Goal: Communication & Community: Ask a question

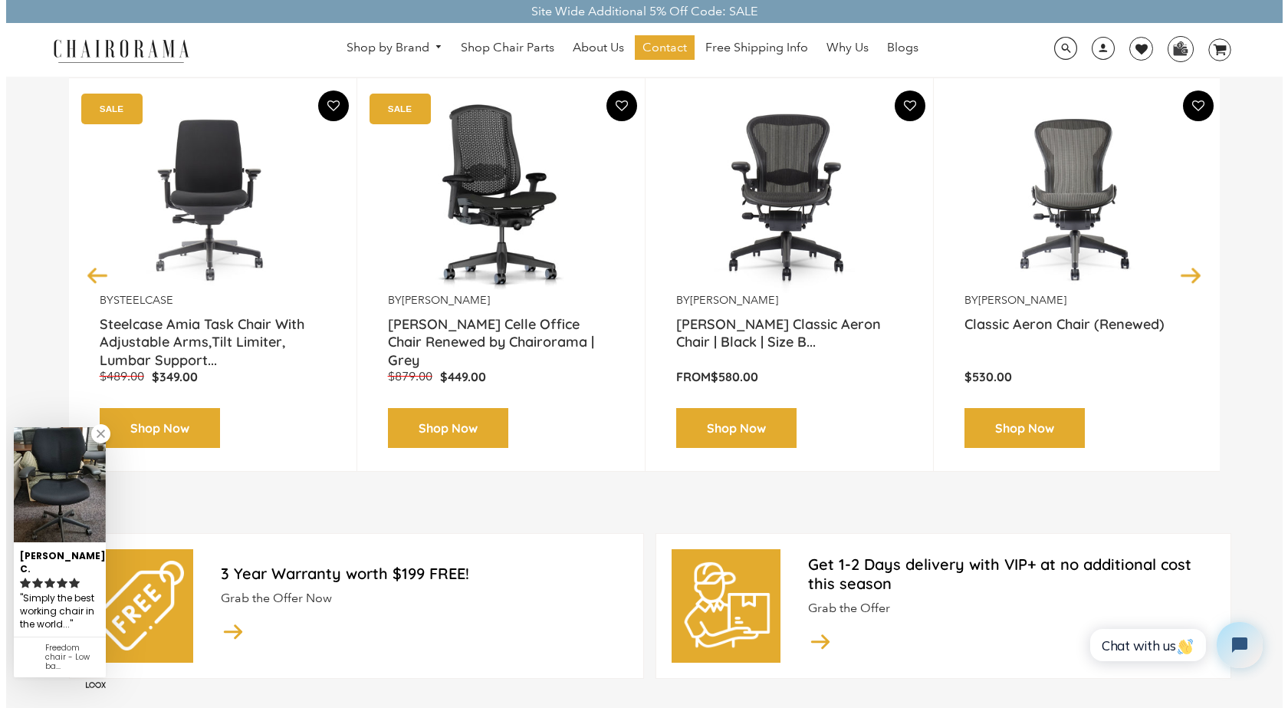
scroll to position [229, 0]
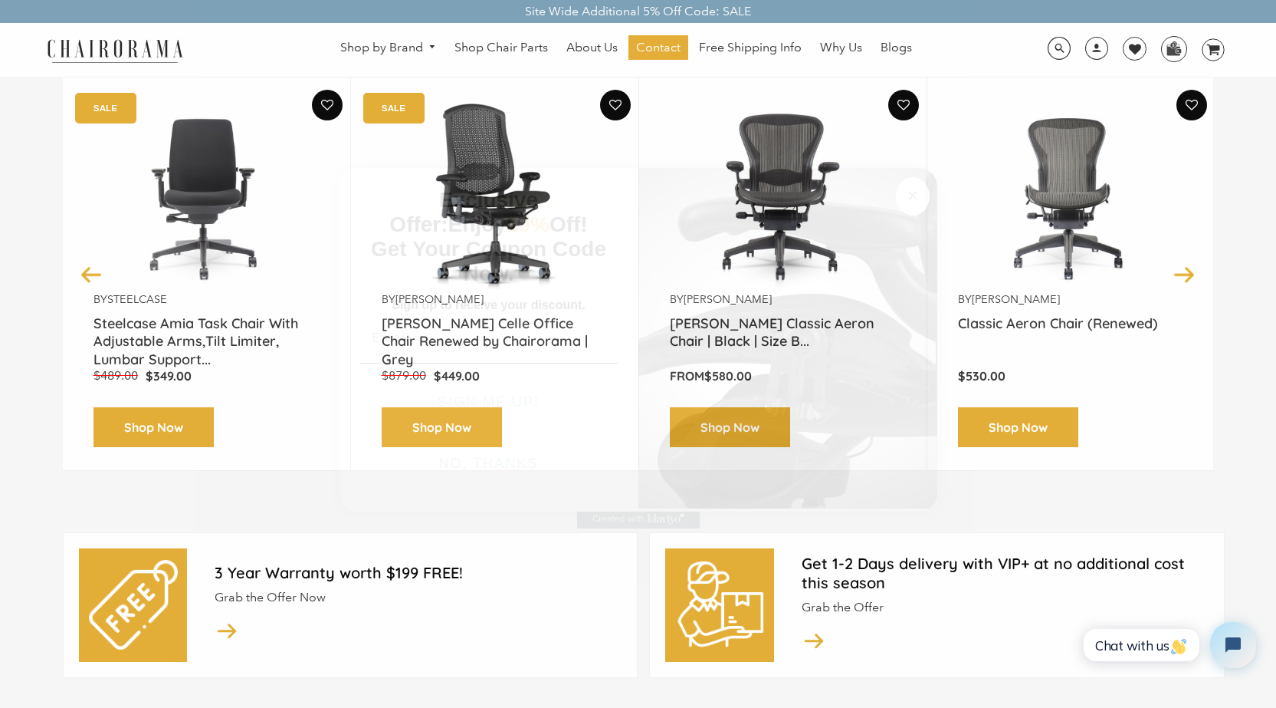
click at [908, 195] on circle "Close dialog" at bounding box center [913, 195] width 18 height 18
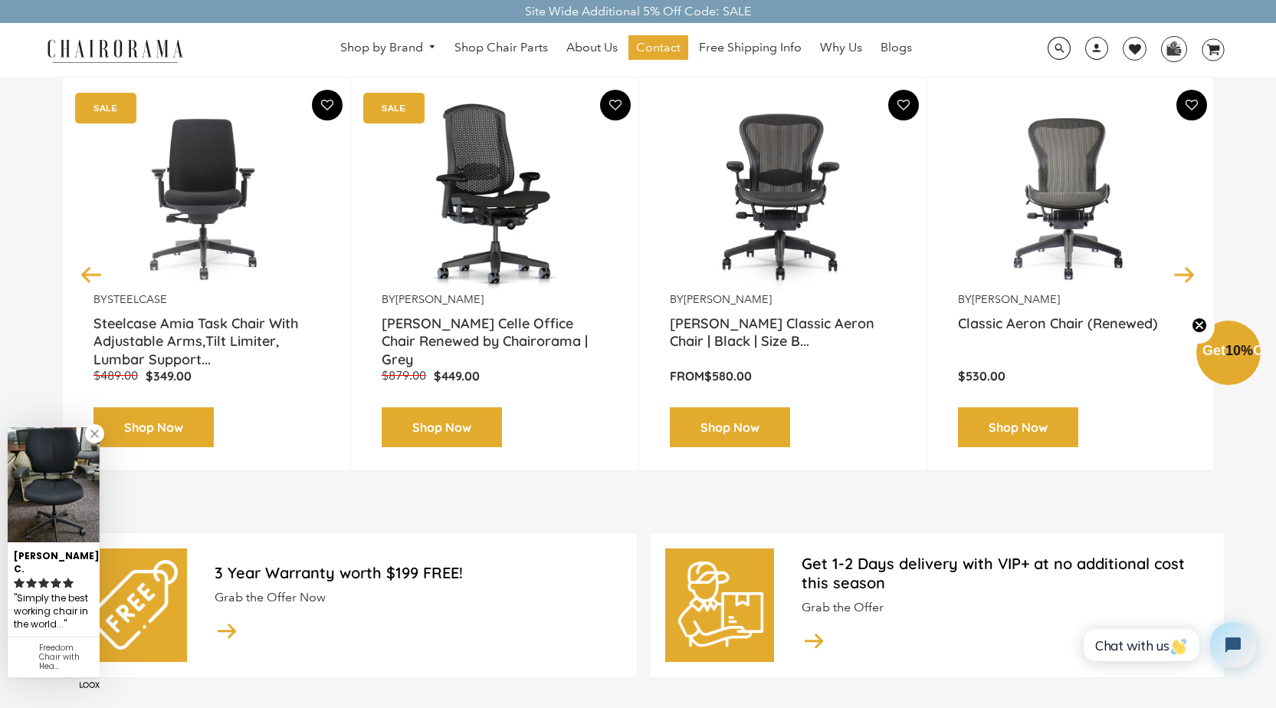
click at [1226, 353] on span "10%" at bounding box center [1240, 350] width 28 height 15
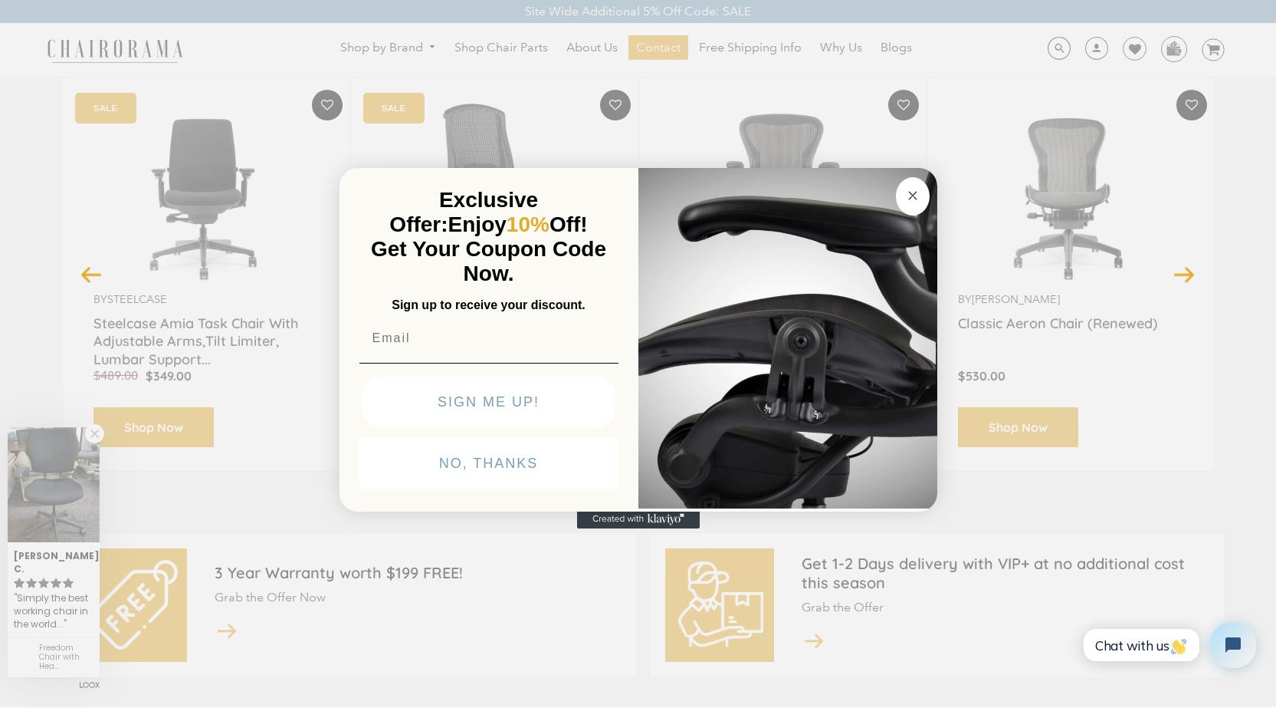
click at [422, 346] on input "Email" at bounding box center [489, 338] width 259 height 31
type input "federicodubuc@yahoo.com"
click at [478, 405] on button "SIGN ME UP!" at bounding box center [489, 401] width 253 height 51
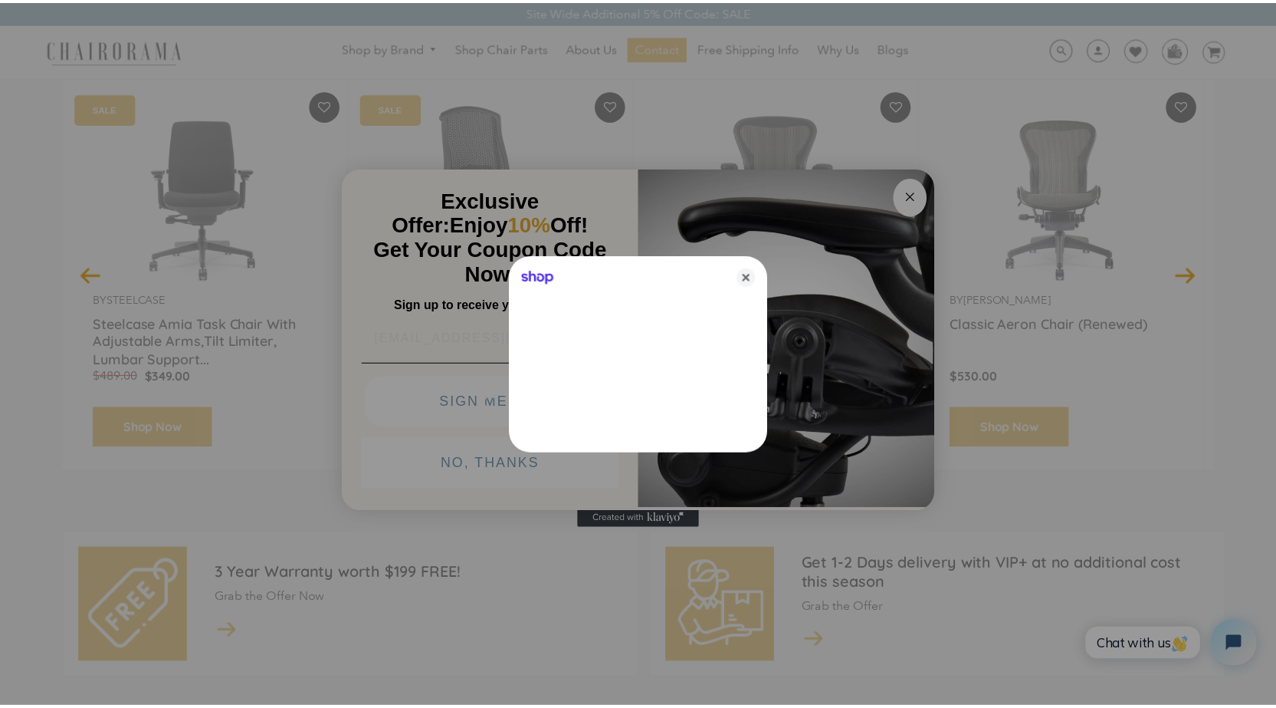
scroll to position [0, 0]
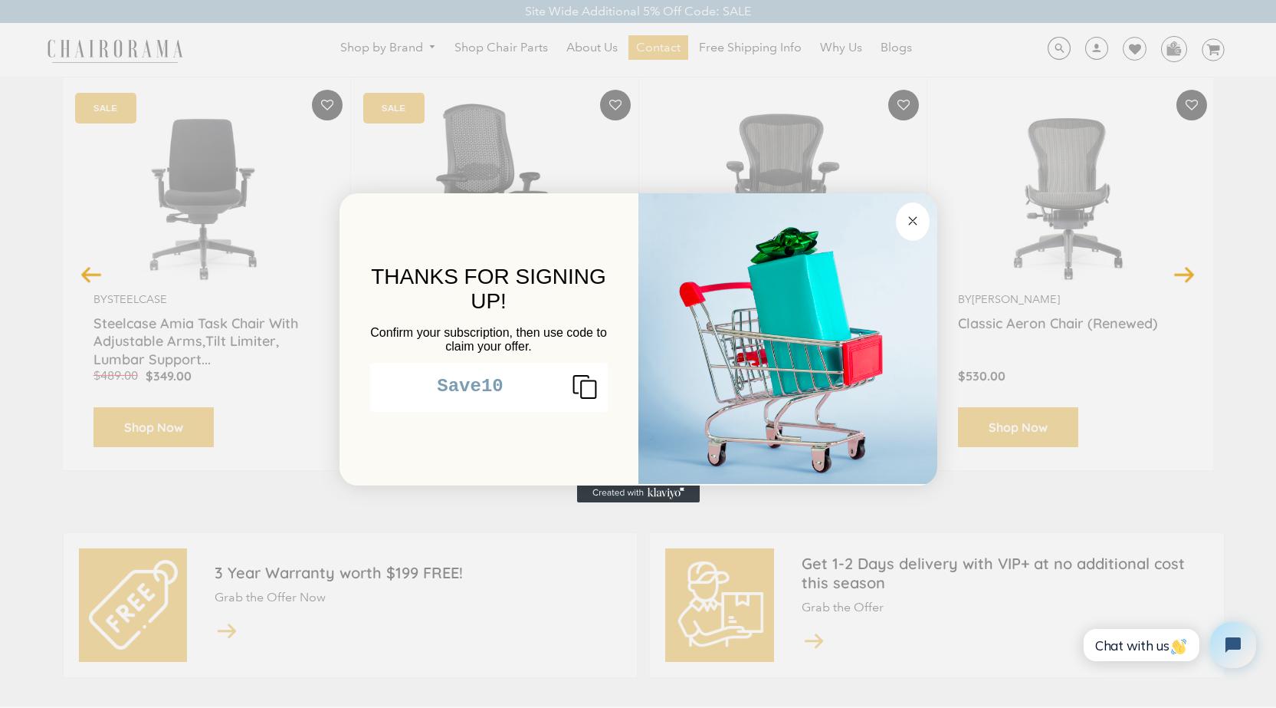
click at [921, 222] on button "Close dialog" at bounding box center [913, 221] width 34 height 38
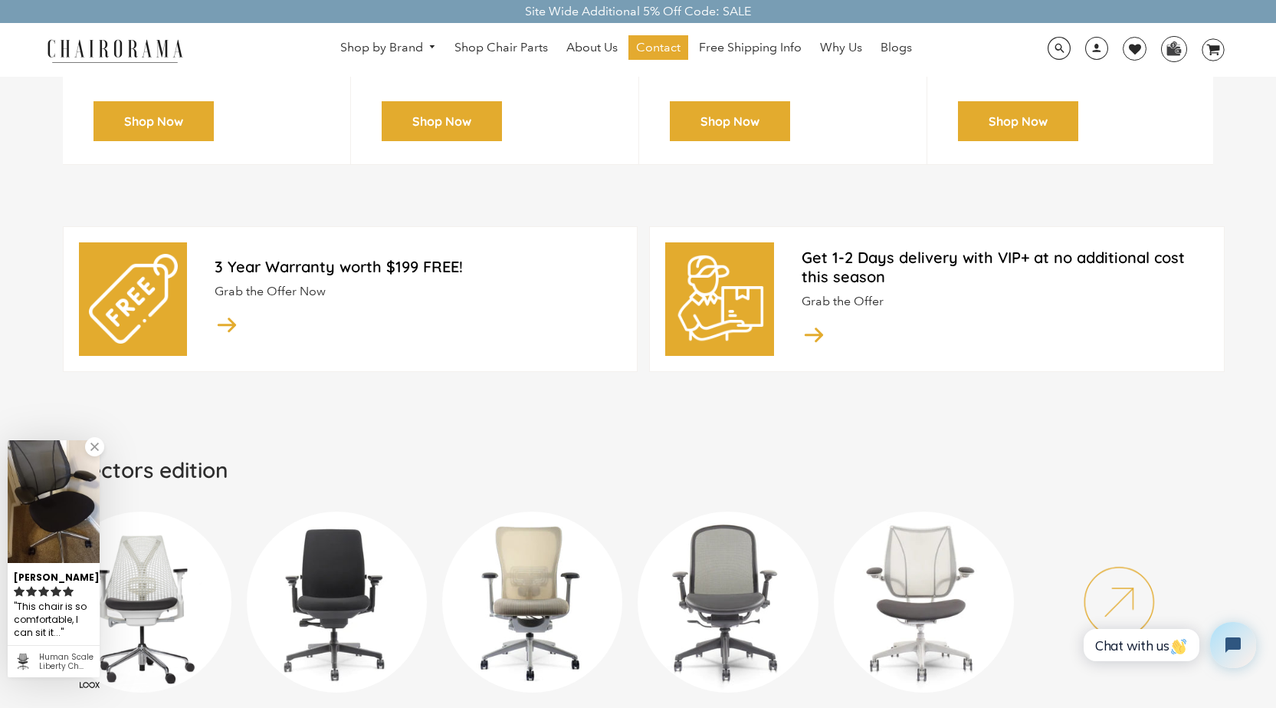
scroll to position [536, 0]
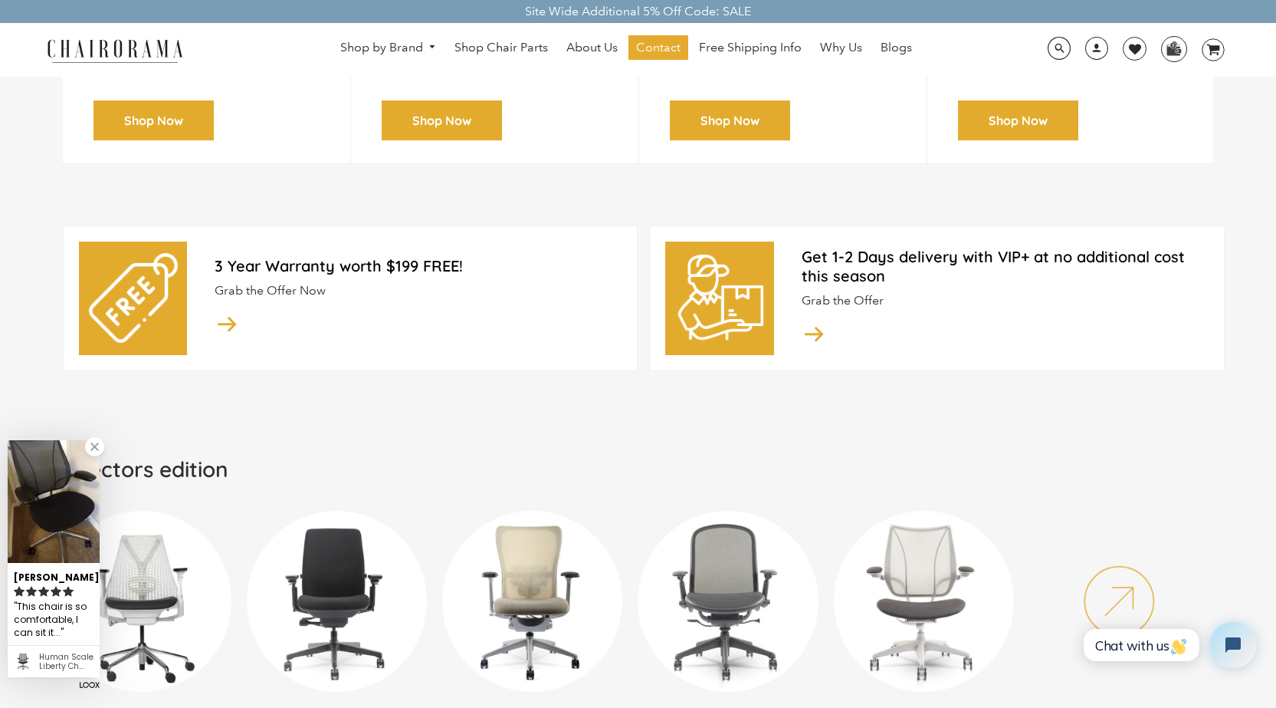
click at [96, 449] on link at bounding box center [94, 446] width 19 height 19
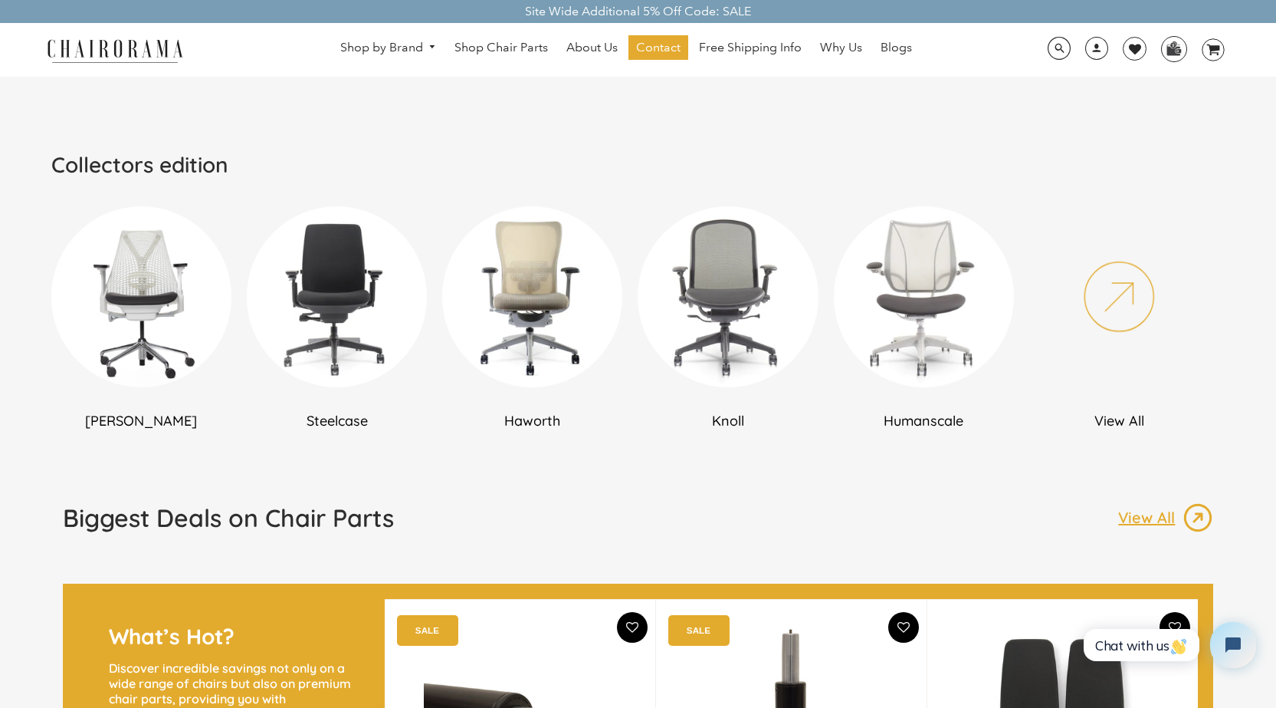
scroll to position [842, 0]
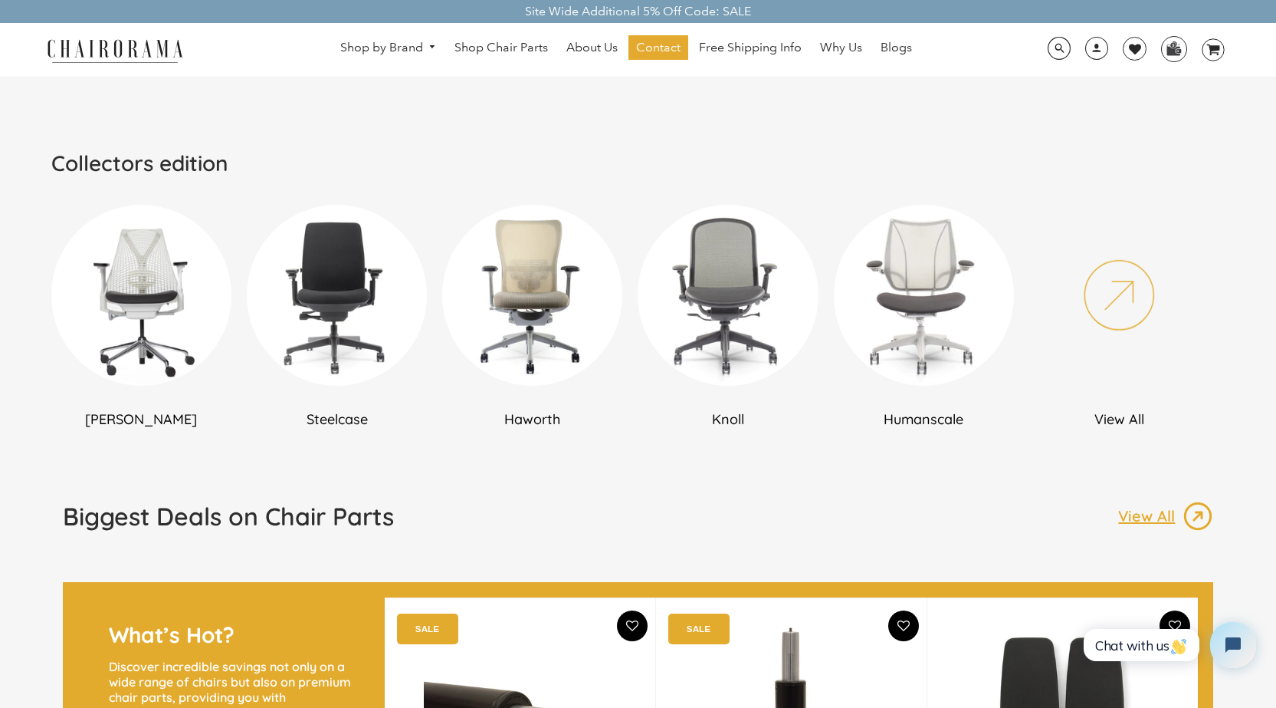
click at [1128, 412] on h2 "View All" at bounding box center [1120, 419] width 180 height 18
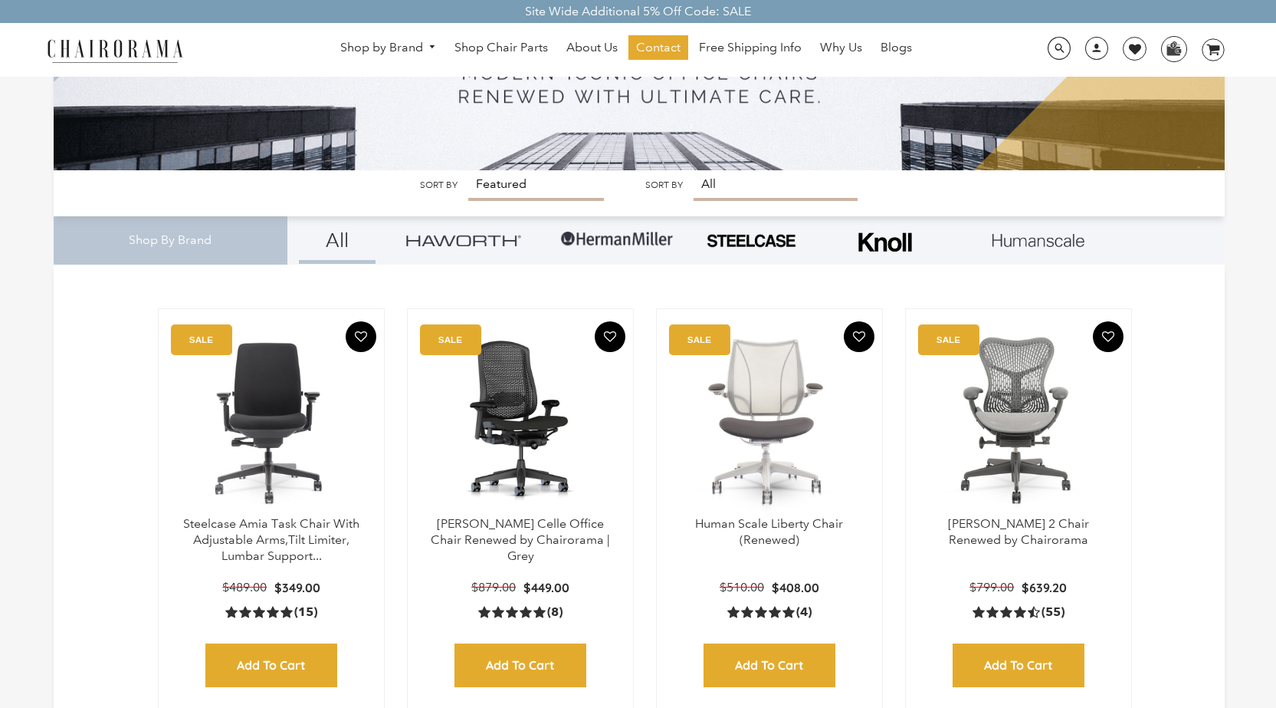
scroll to position [231, 0]
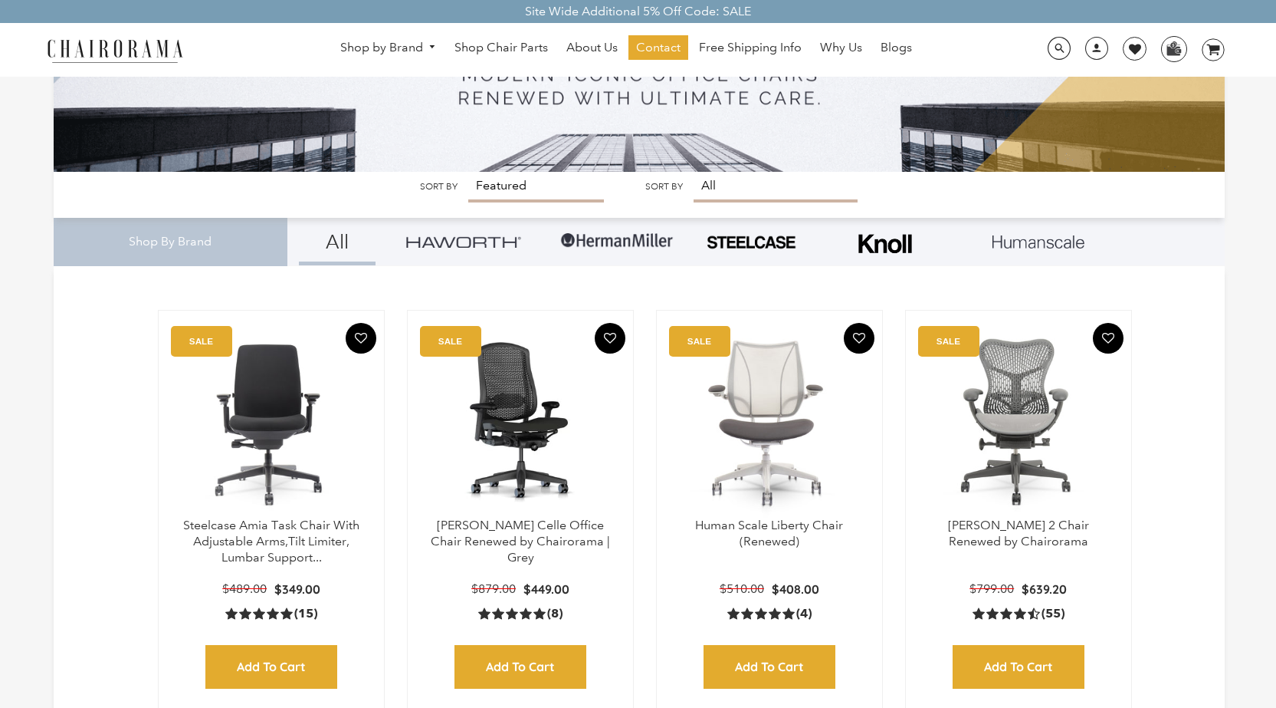
click at [698, 186] on select "All beige chair black chair blue chair Chair Parts ergonomic chair ergonomic of…" at bounding box center [776, 187] width 164 height 31
click at [511, 195] on select "Featured Best Selling Alphabetically, A-Z Alphabetically, Z-A Price, low to hig…" at bounding box center [536, 187] width 136 height 31
select select "price-descending"
click at [469, 172] on select "Featured Best Selling Alphabetically, A-Z Alphabetically, Z-A Price, low to hig…" at bounding box center [536, 187] width 136 height 31
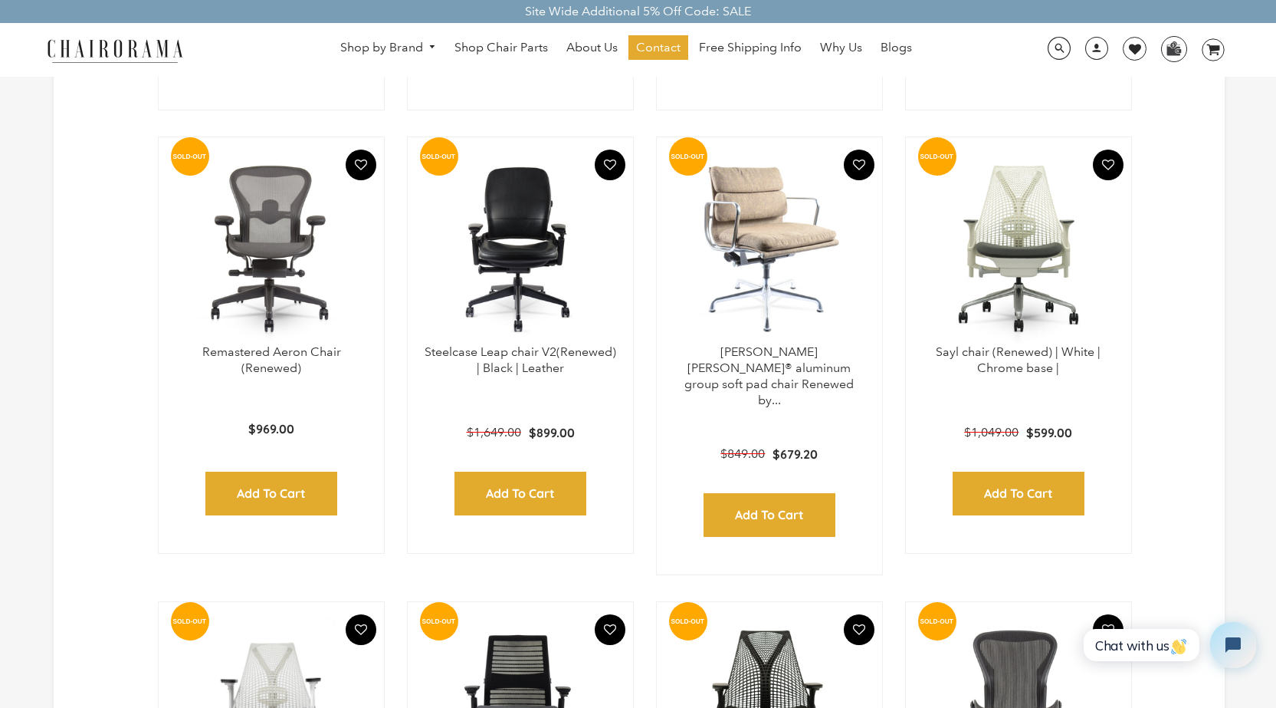
scroll to position [3506, 0]
click at [777, 279] on img at bounding box center [769, 248] width 195 height 192
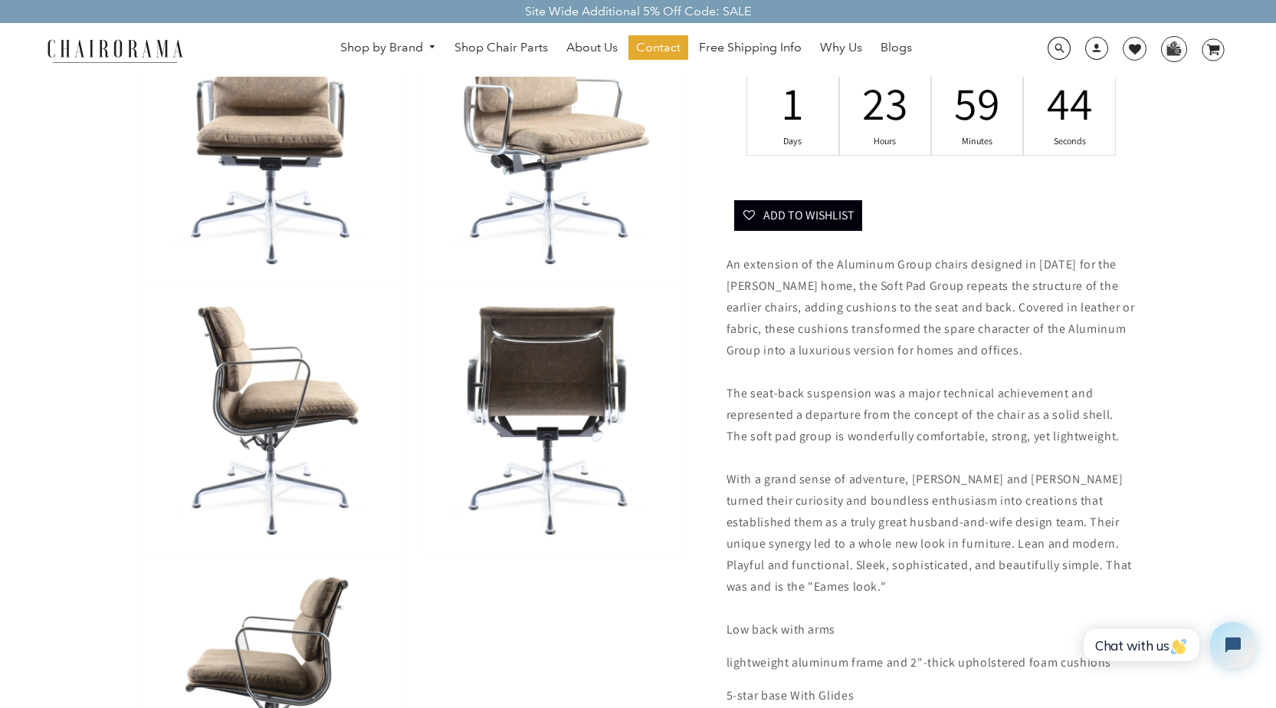
scroll to position [574, 0]
click at [275, 401] on img at bounding box center [274, 420] width 263 height 264
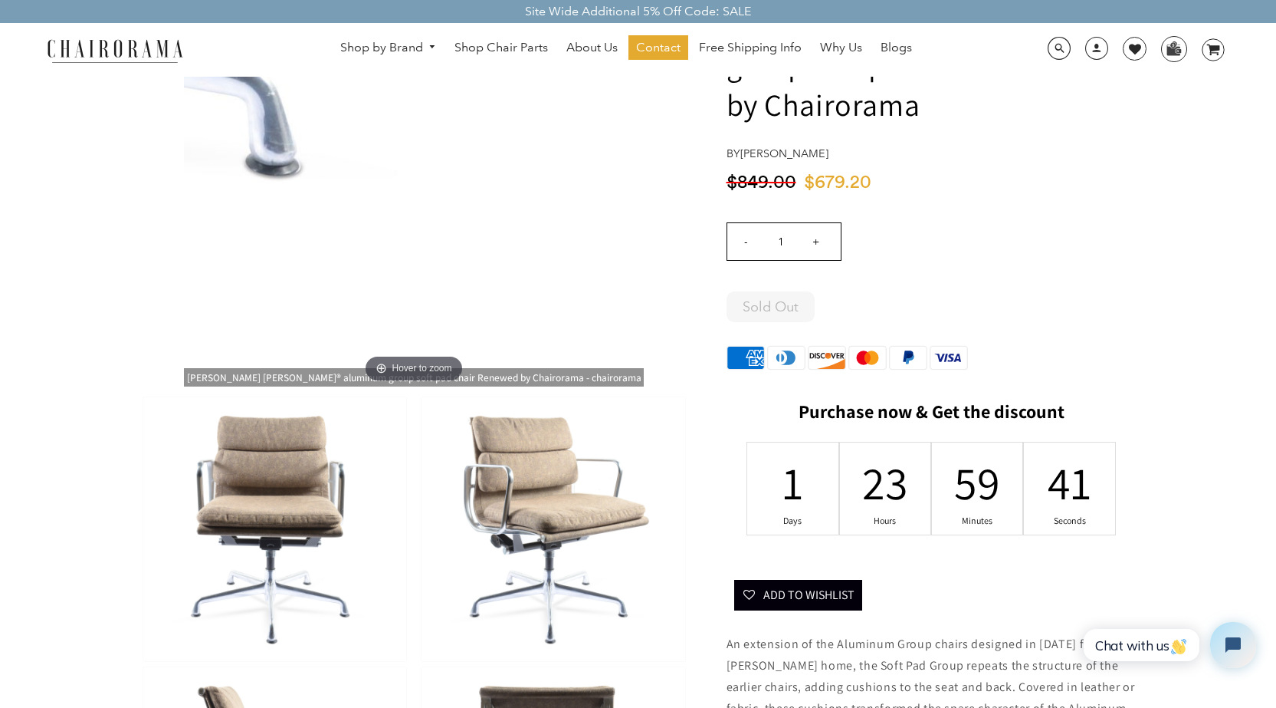
scroll to position [193, 0]
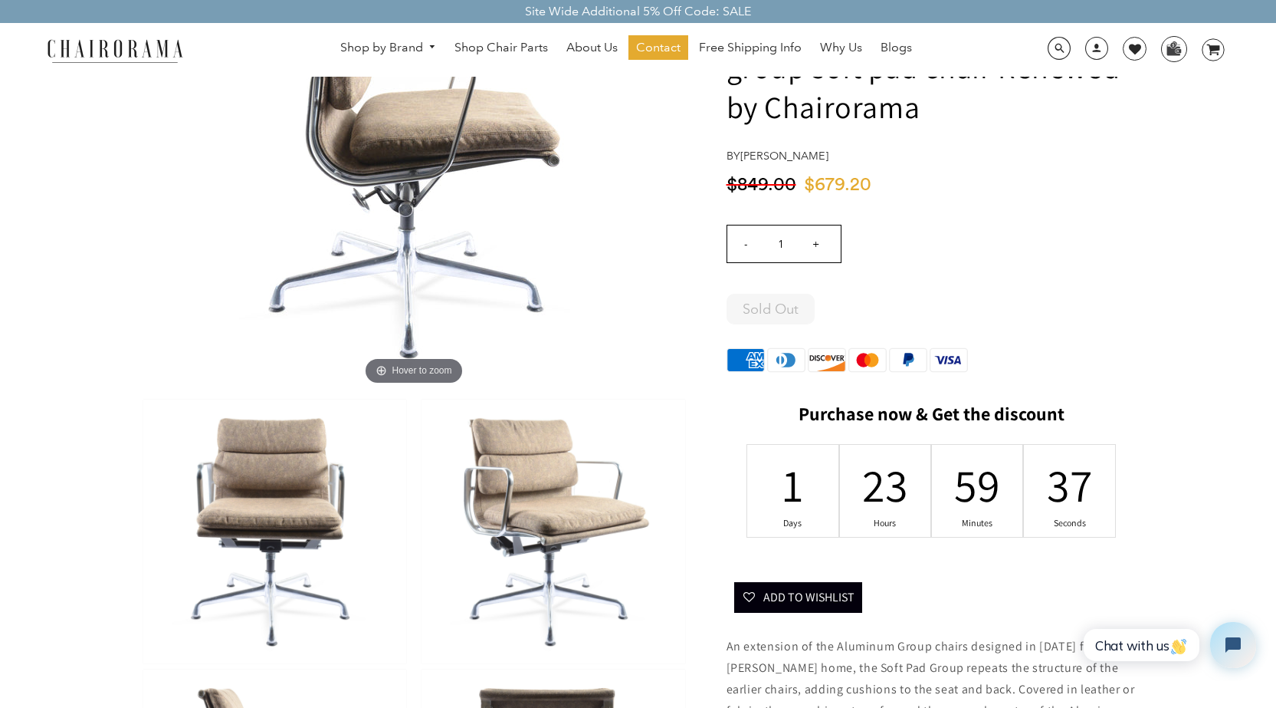
click at [295, 472] on img at bounding box center [274, 531] width 263 height 264
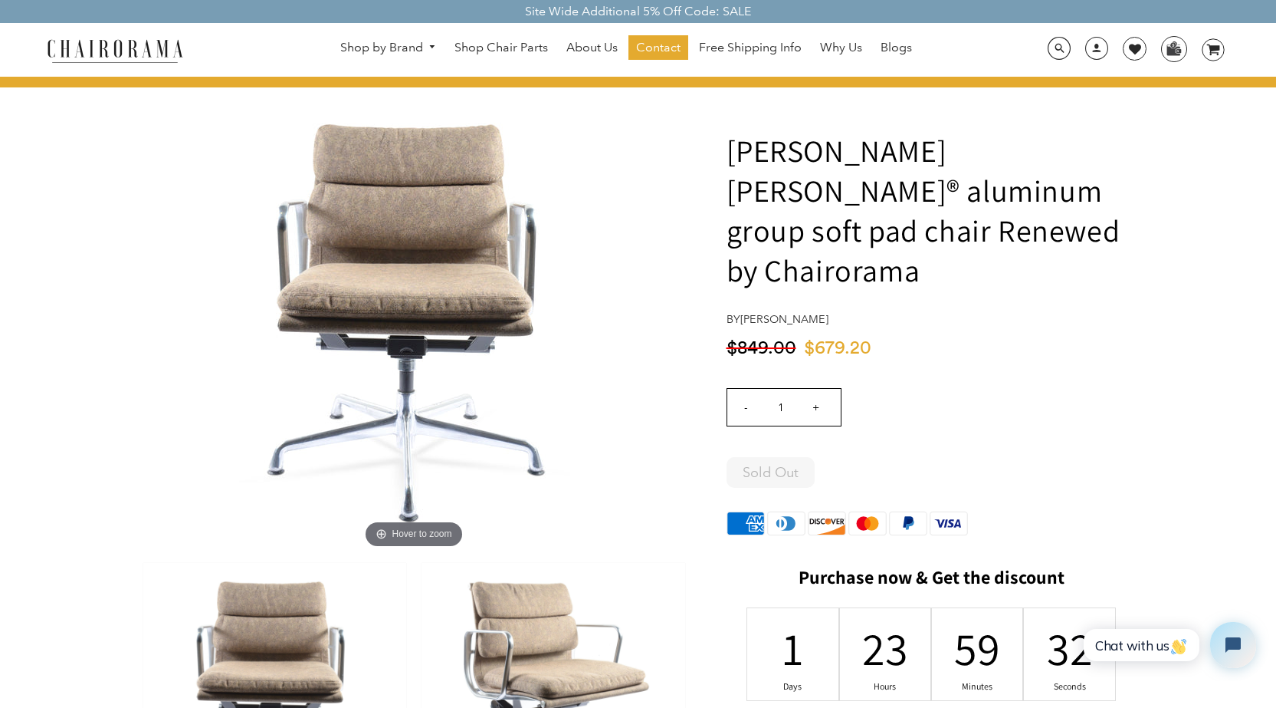
scroll to position [0, 0]
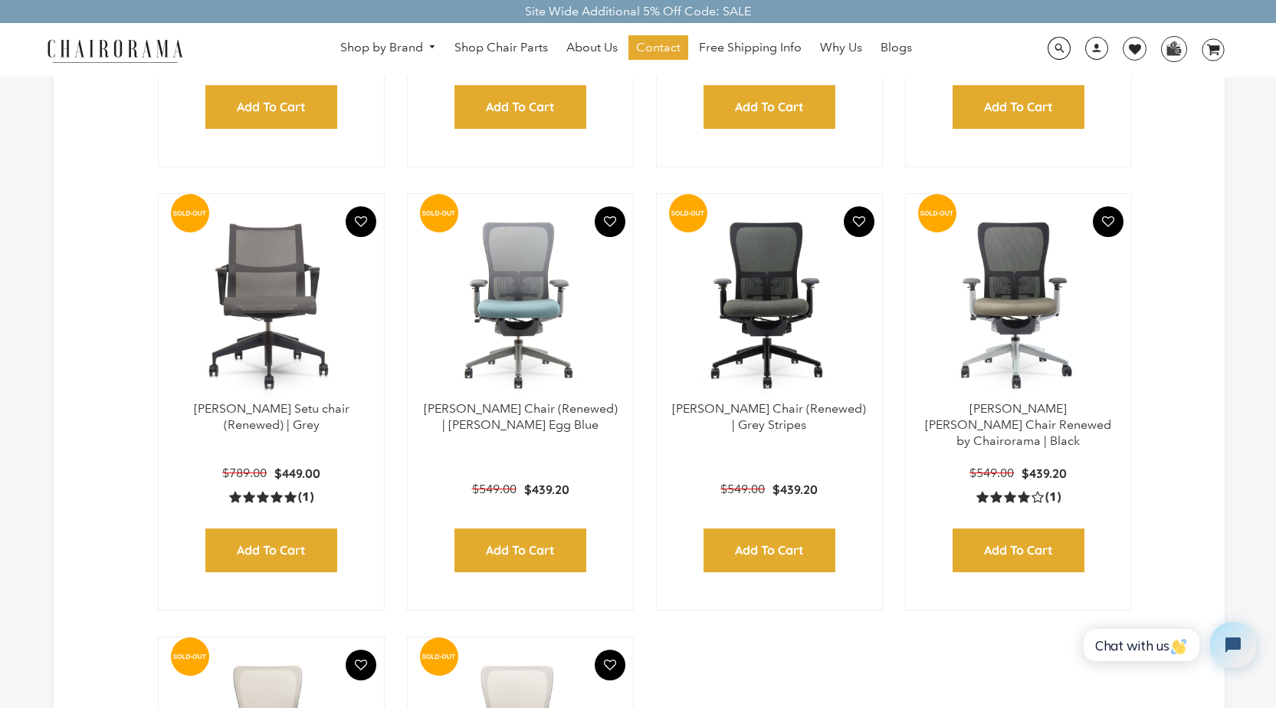
scroll to position [4799, 0]
click at [524, 54] on span "Shop Chair Parts" at bounding box center [502, 48] width 94 height 16
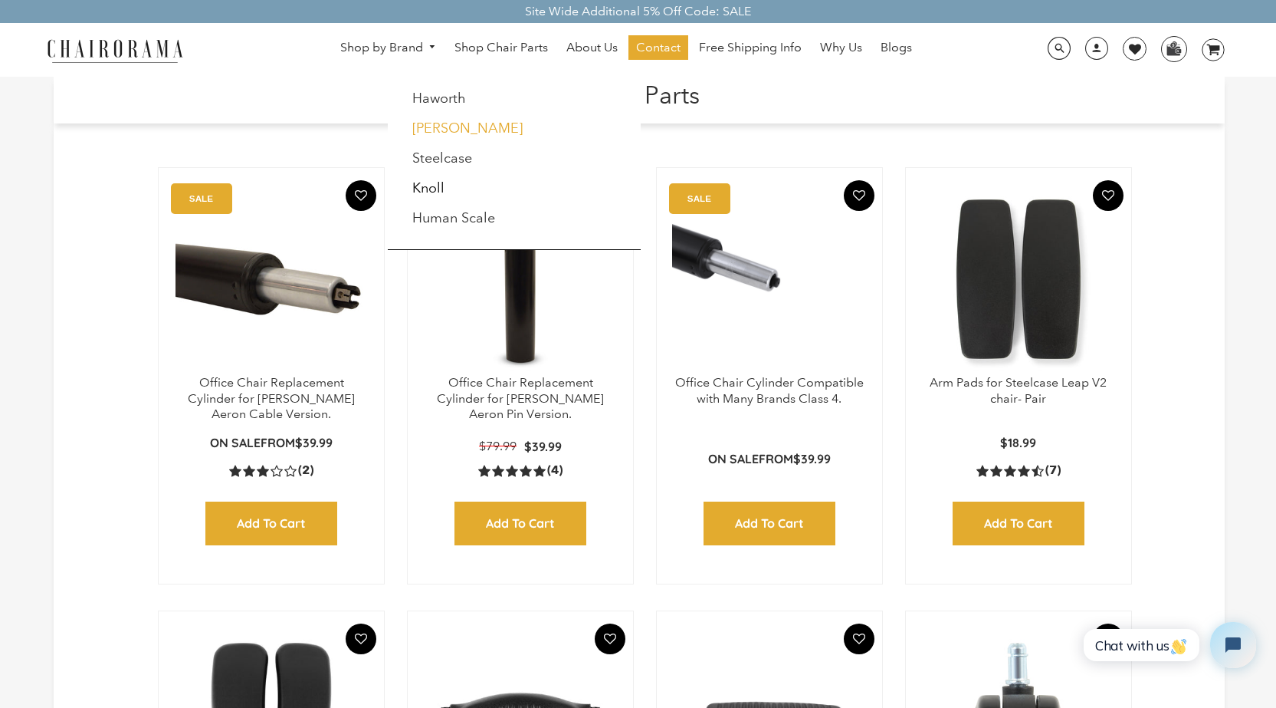
click at [449, 129] on link "[PERSON_NAME]" at bounding box center [467, 128] width 110 height 17
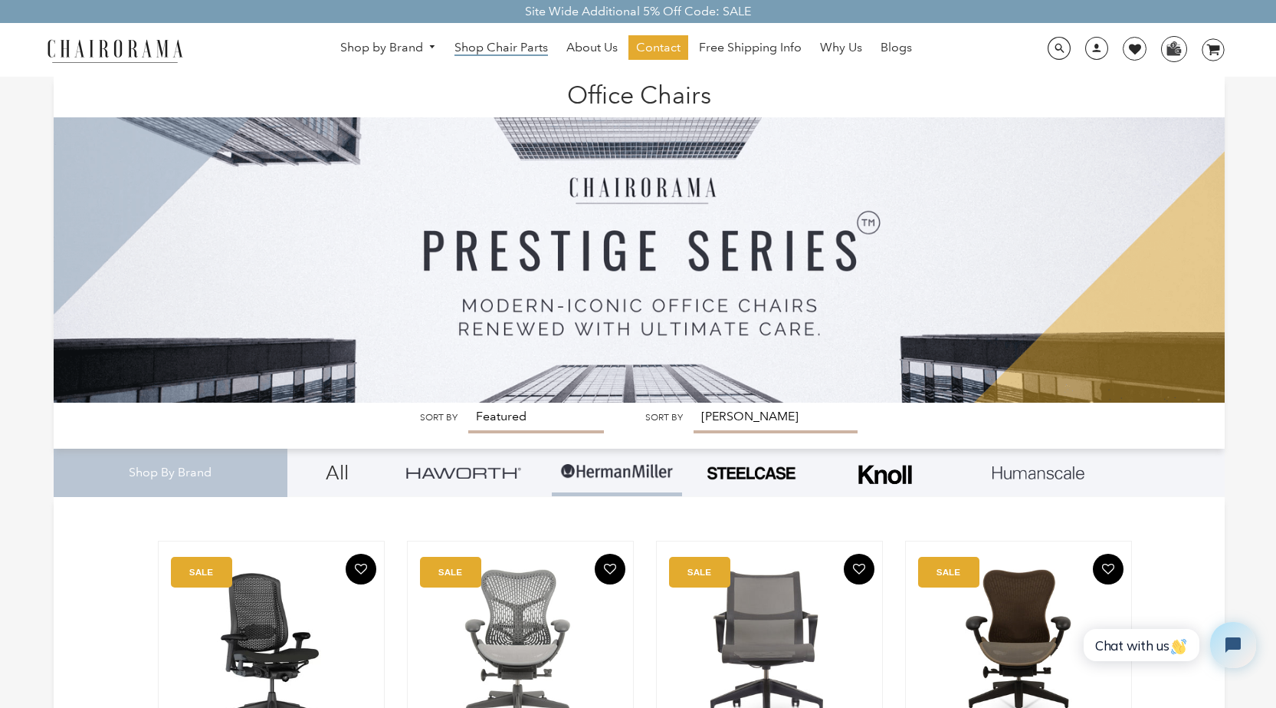
click at [506, 48] on span "Shop Chair Parts" at bounding box center [502, 48] width 94 height 16
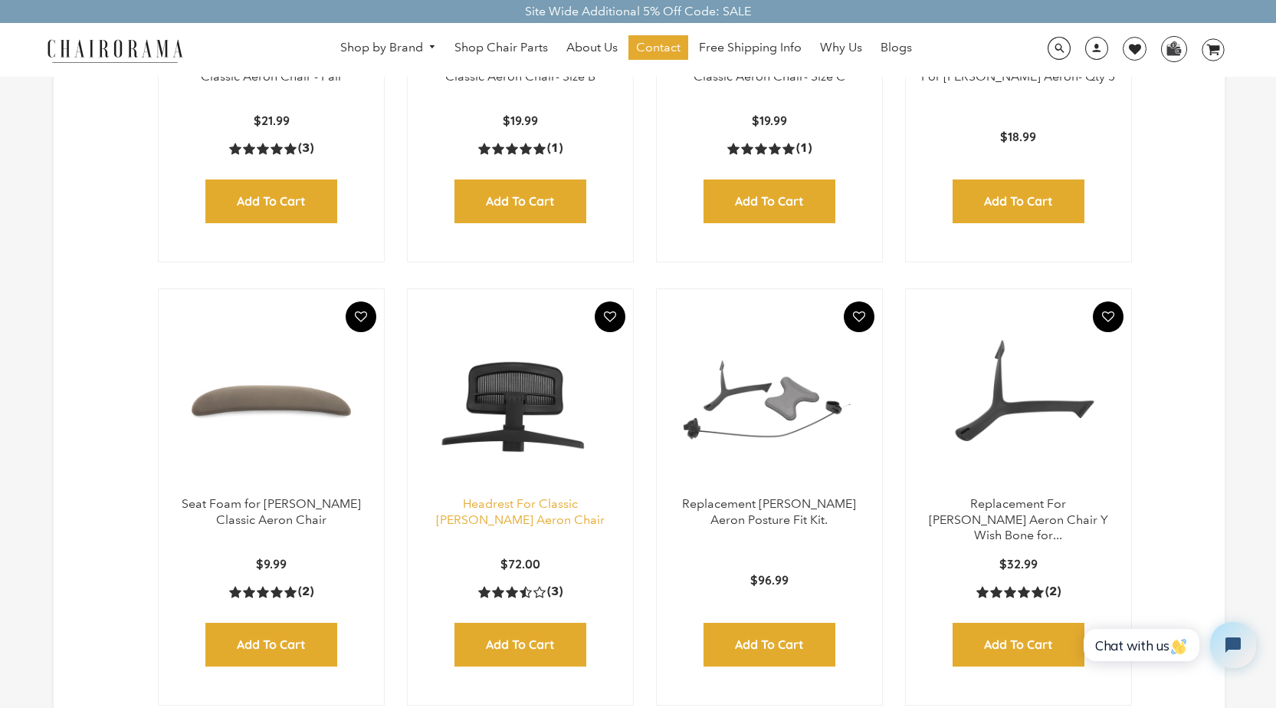
click at [536, 518] on link "Headrest For Classic [PERSON_NAME] Aeron Chair" at bounding box center [520, 511] width 169 height 31
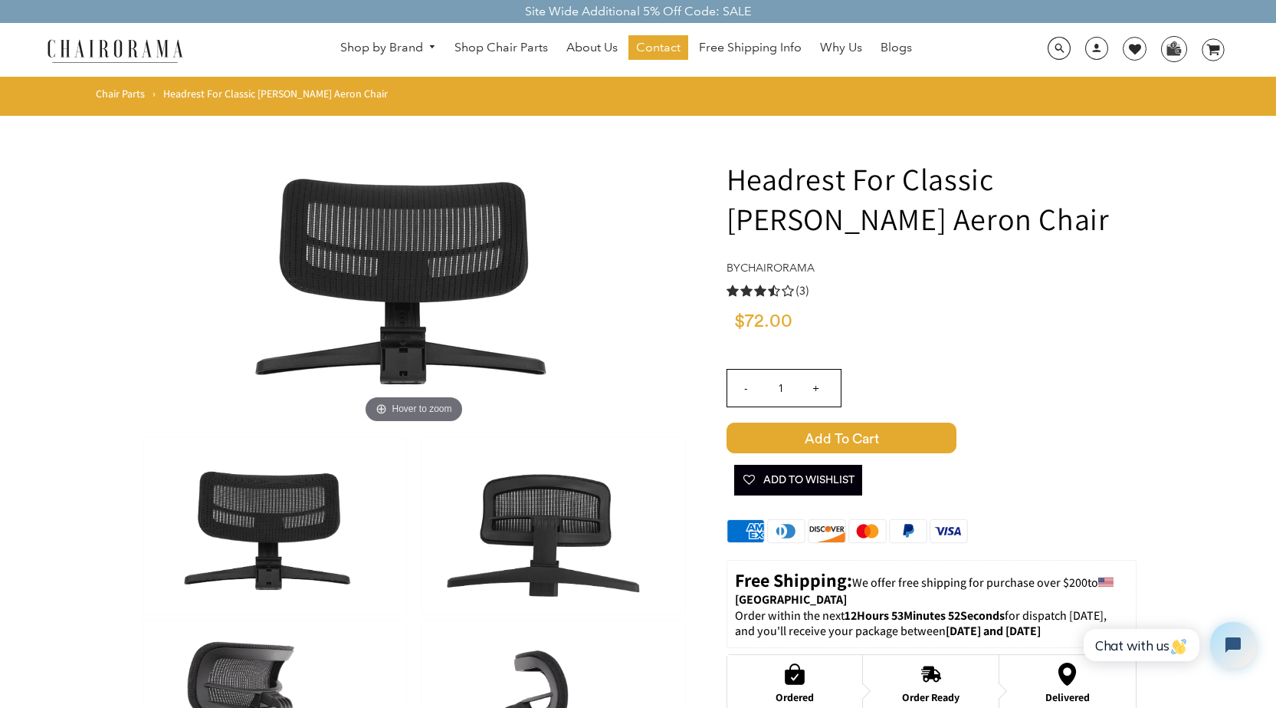
scroll to position [1, 0]
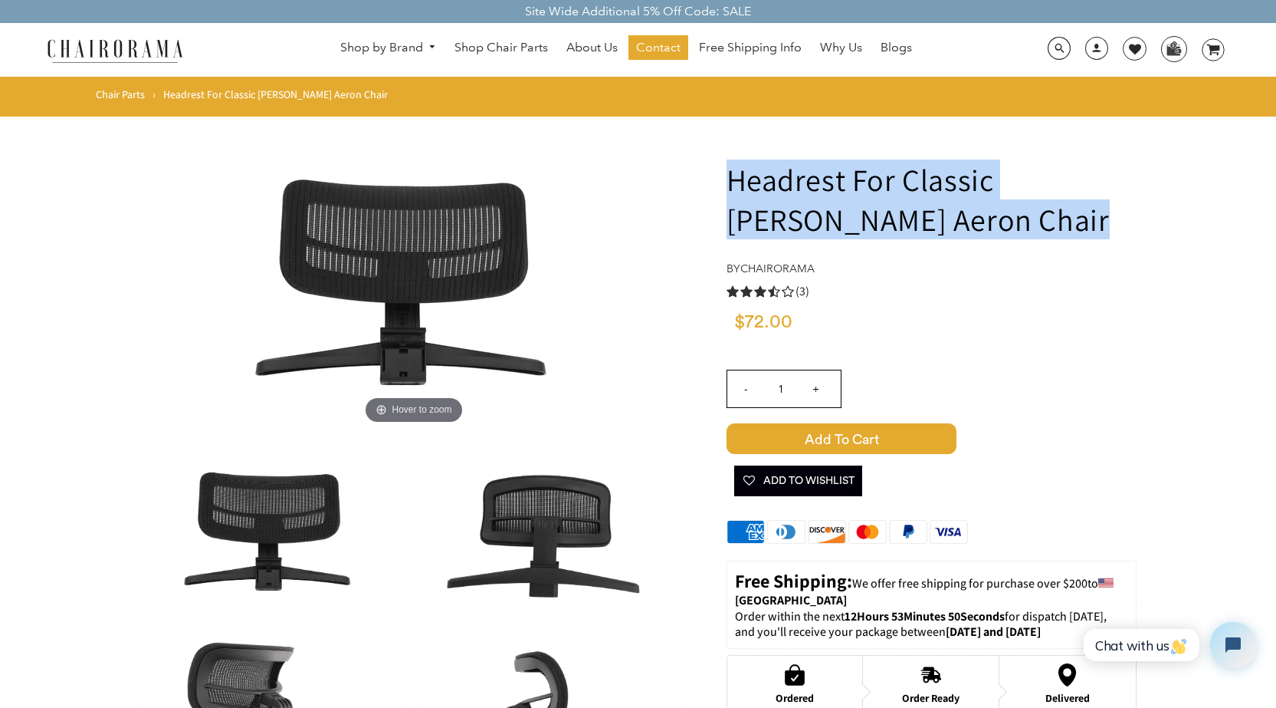
drag, startPoint x: 726, startPoint y: 179, endPoint x: 970, endPoint y: 226, distance: 248.2
copy h1 "Headrest For Classic [PERSON_NAME] Aeron Chair"
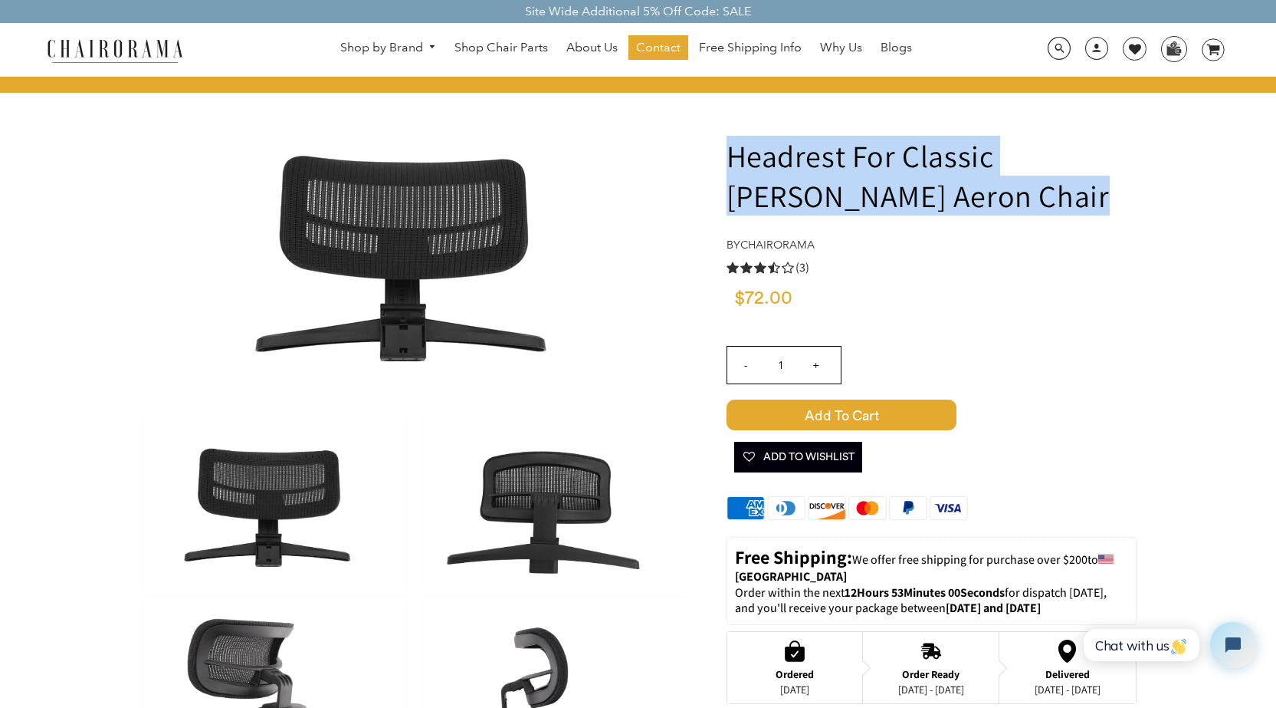
scroll to position [0, 0]
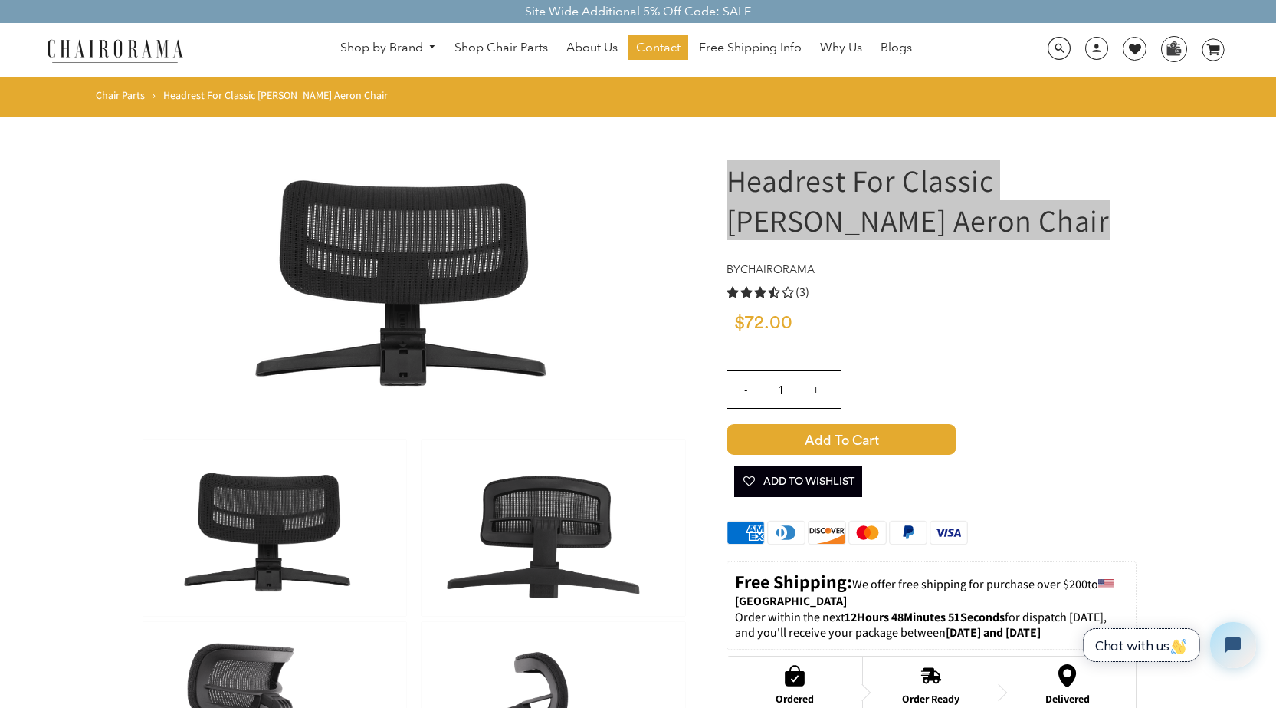
click at [1161, 639] on span "Chat with us" at bounding box center [1141, 645] width 93 height 16
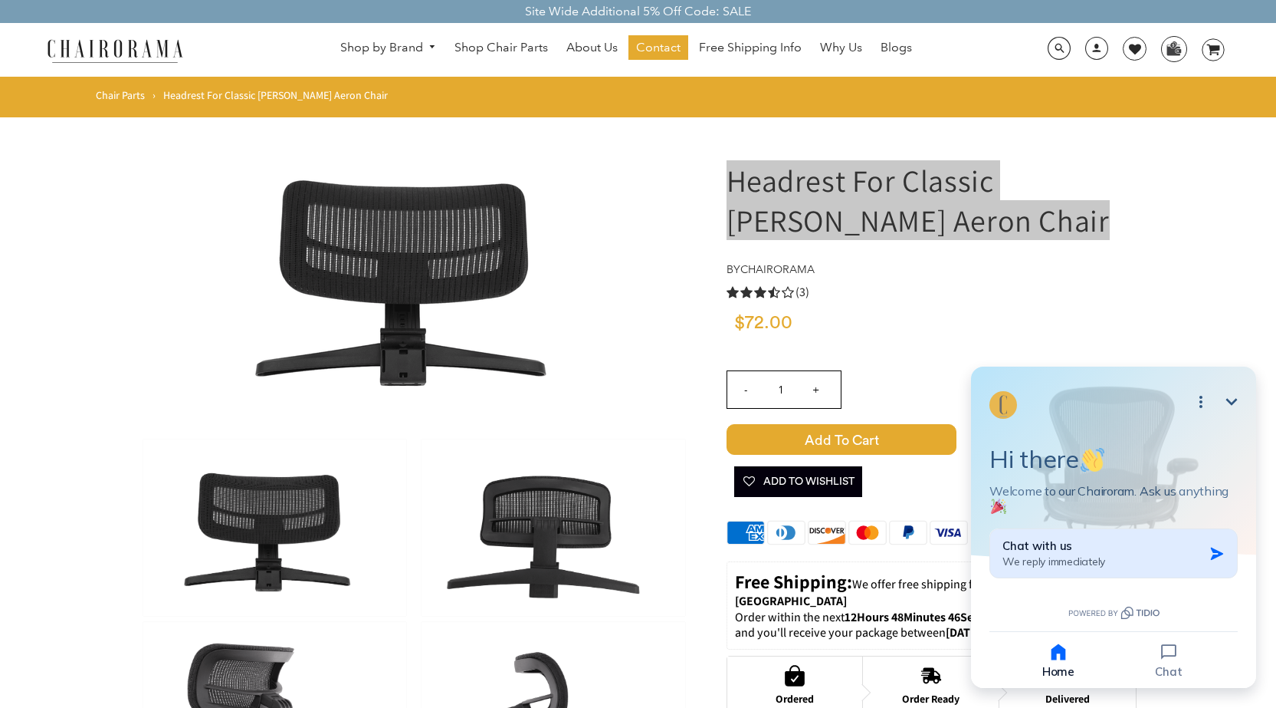
click at [1218, 554] on icon "button" at bounding box center [1217, 553] width 12 height 12
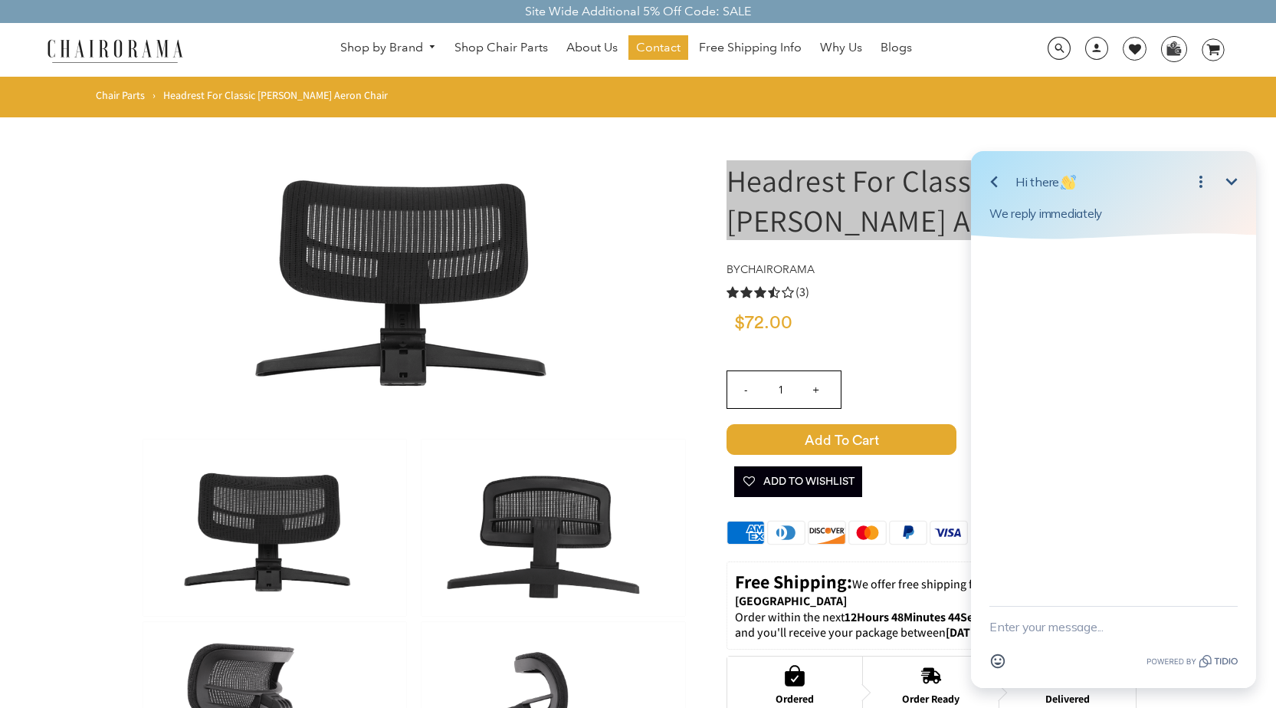
click at [1076, 620] on textarea "New message" at bounding box center [1114, 626] width 248 height 40
type textarea "Hi"
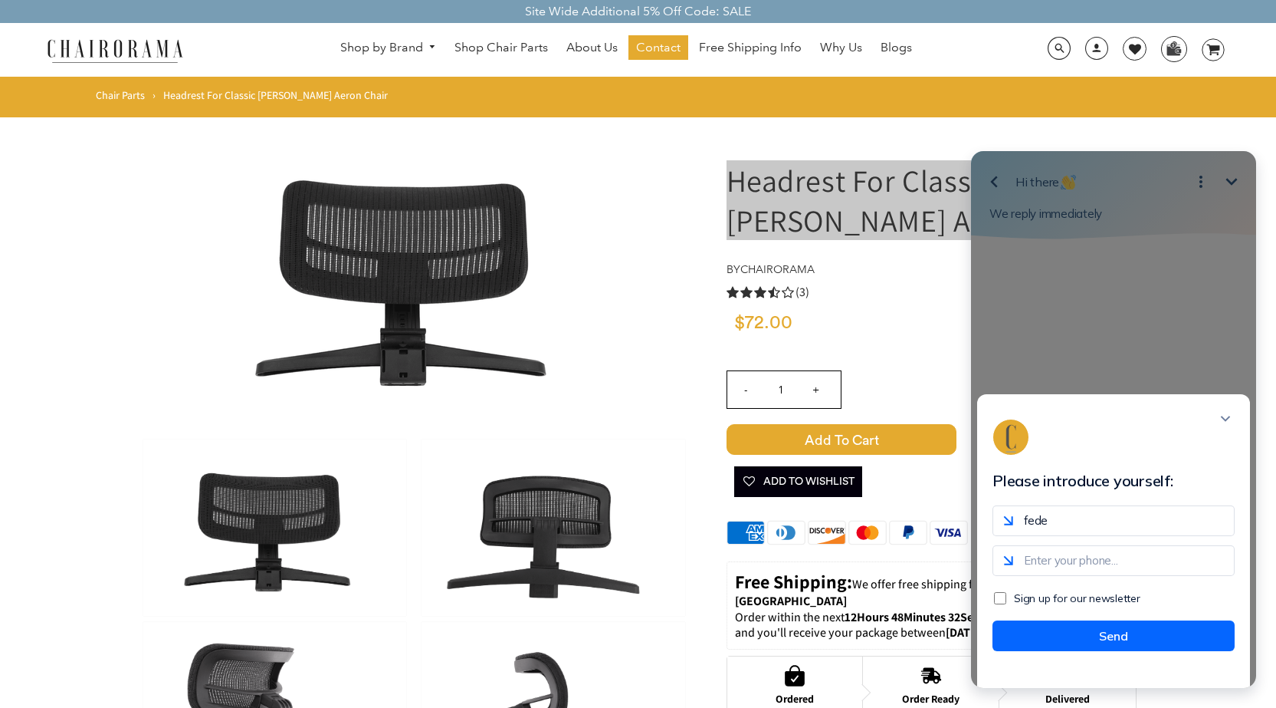
type input "[EMAIL_ADDRESS][DOMAIN_NAME]"
type input "4434677209"
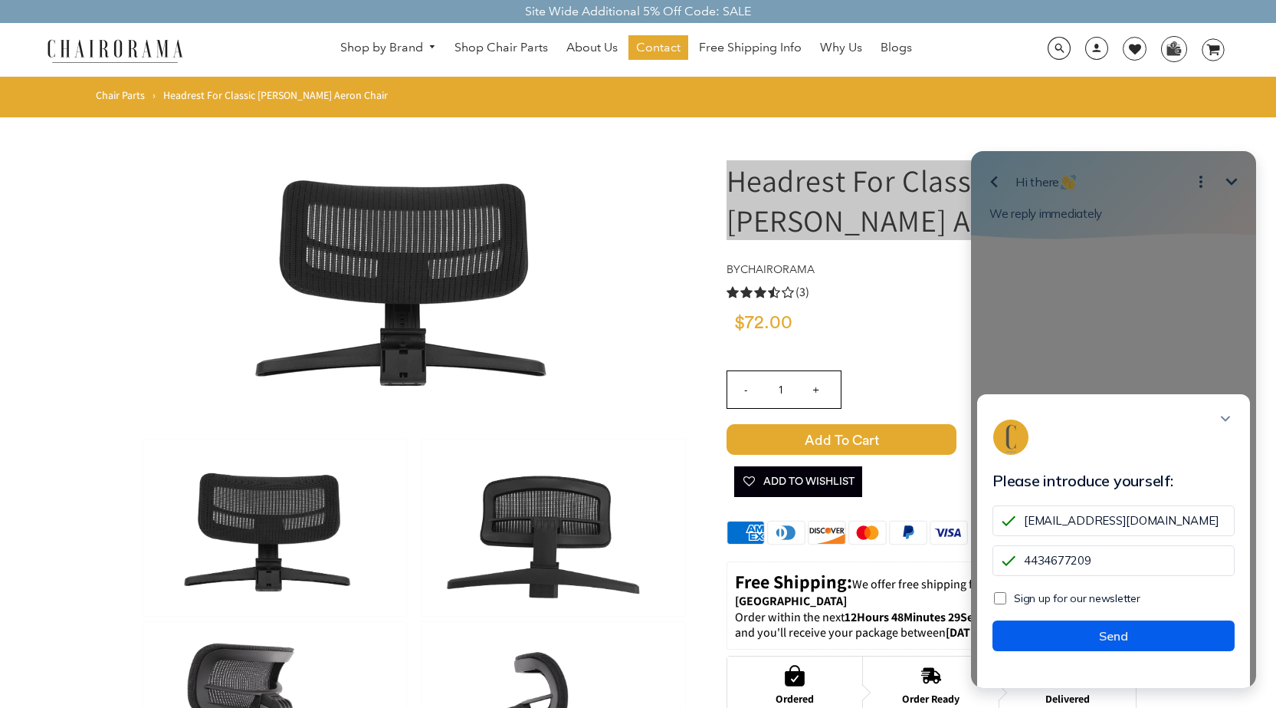
click at [1119, 649] on button "Send" at bounding box center [1114, 635] width 242 height 31
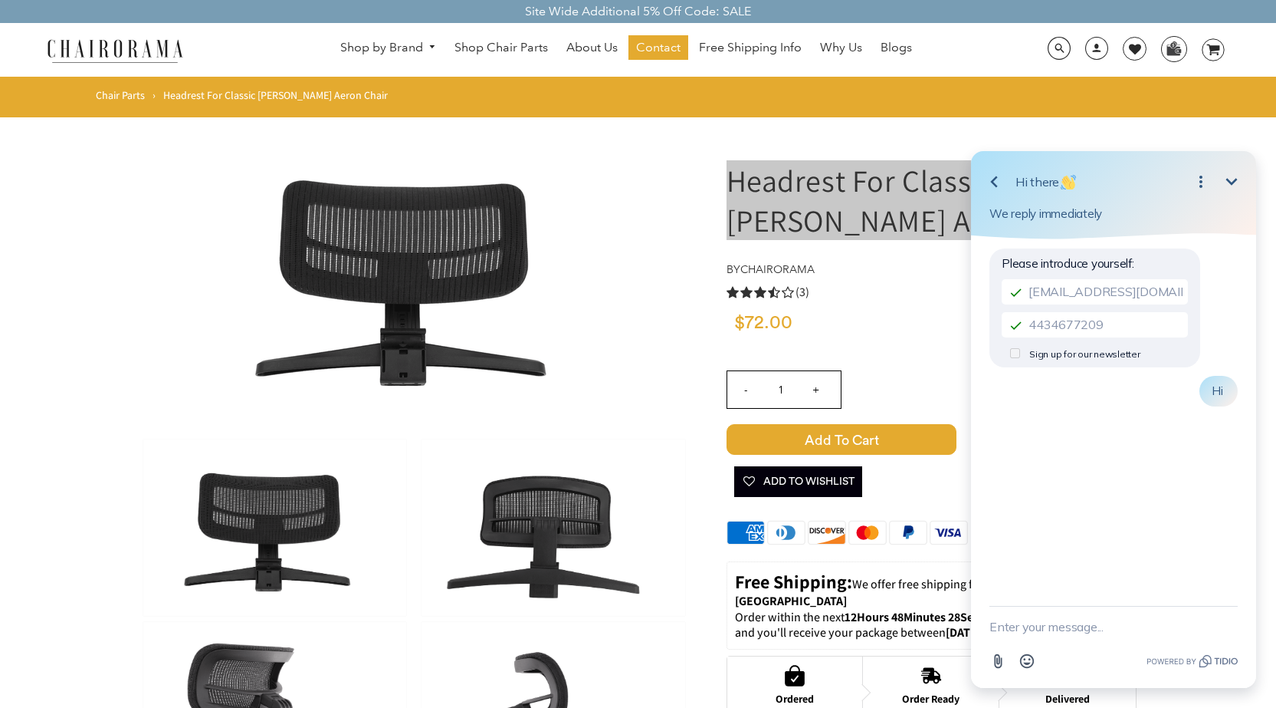
click at [1076, 626] on textarea "New message" at bounding box center [1114, 626] width 248 height 40
click at [1138, 633] on textarea "I like to know if you have" at bounding box center [1095, 626] width 210 height 40
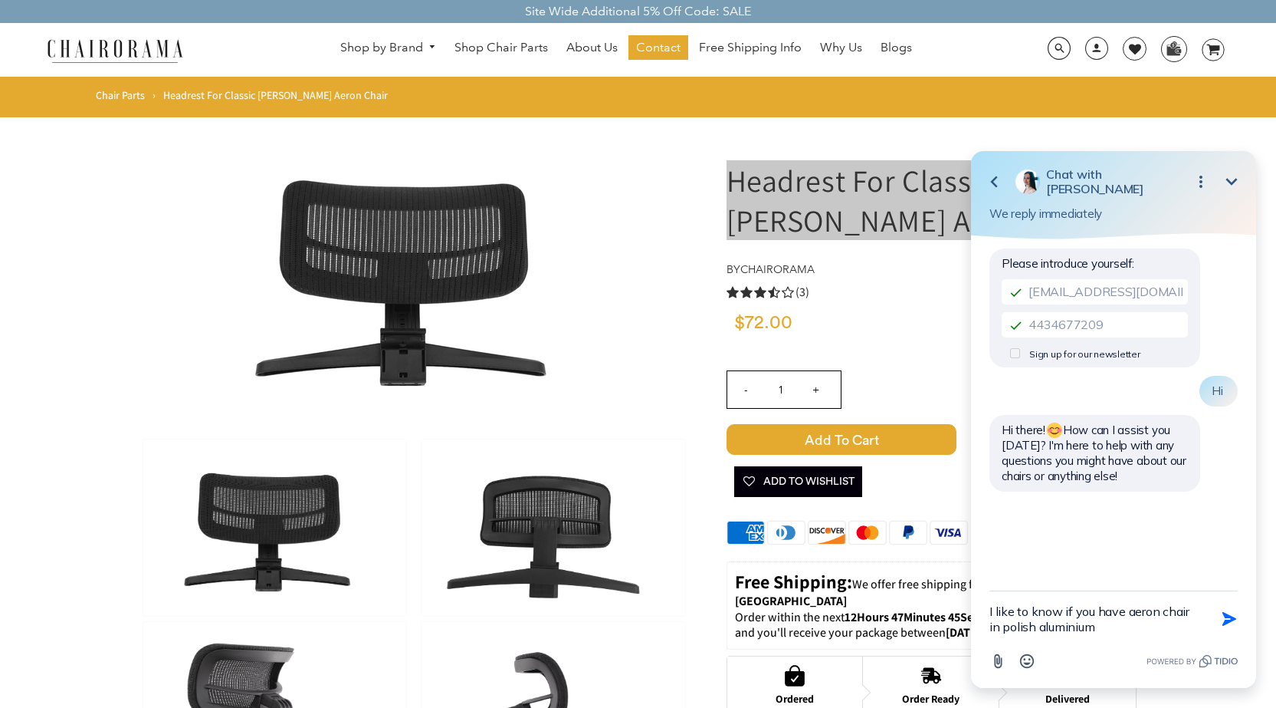
type textarea "I like to know if you have aeron chair in polish aluminium?"
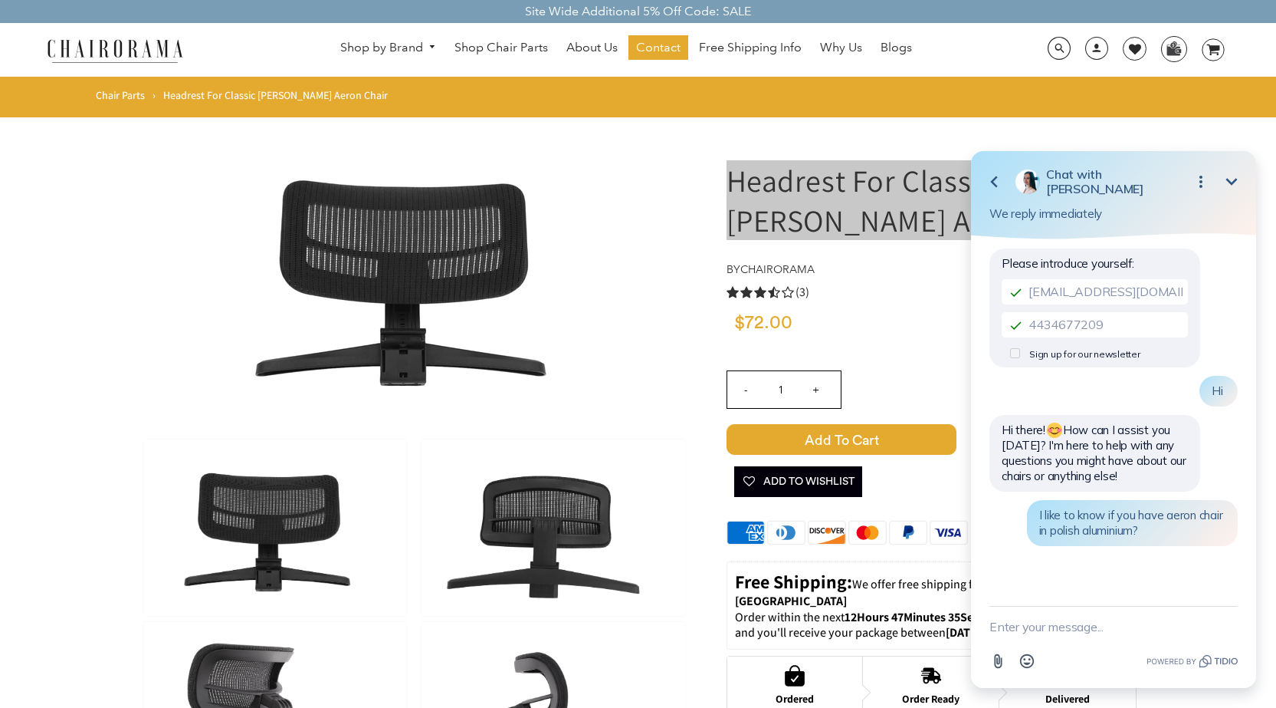
scroll to position [1, 0]
click at [1063, 622] on textarea "New message" at bounding box center [1114, 626] width 248 height 40
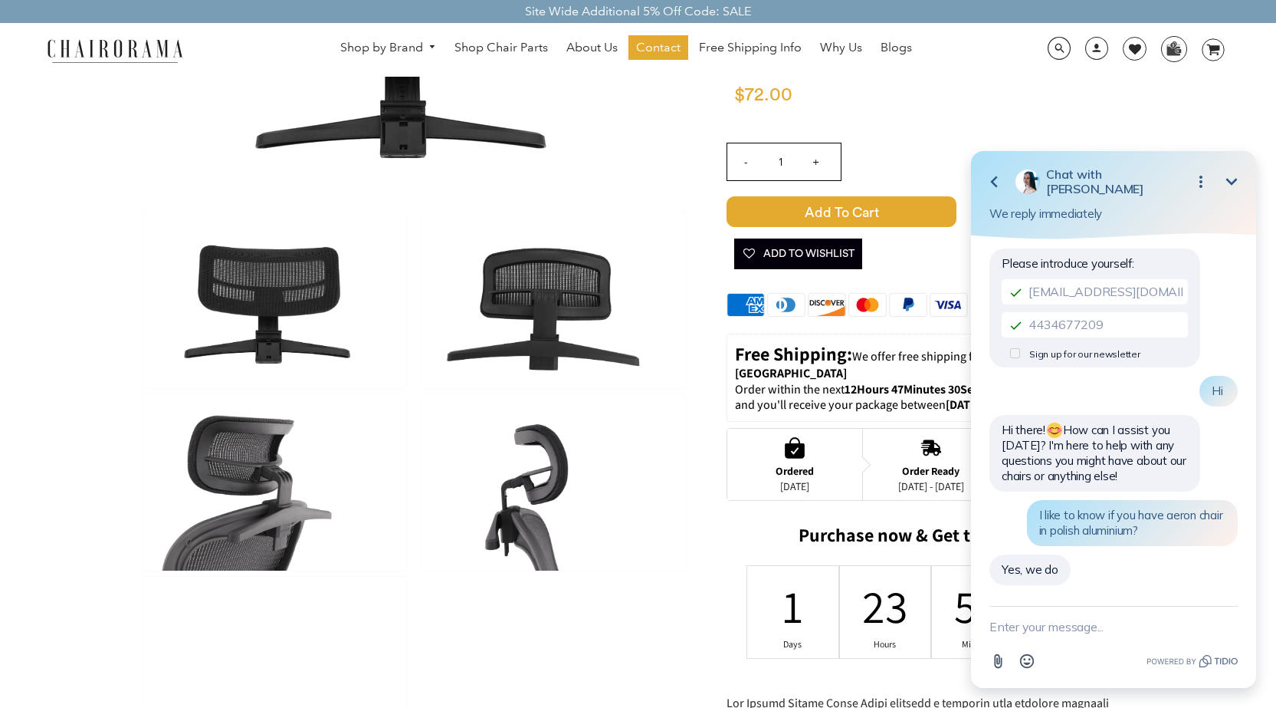
scroll to position [228, 0]
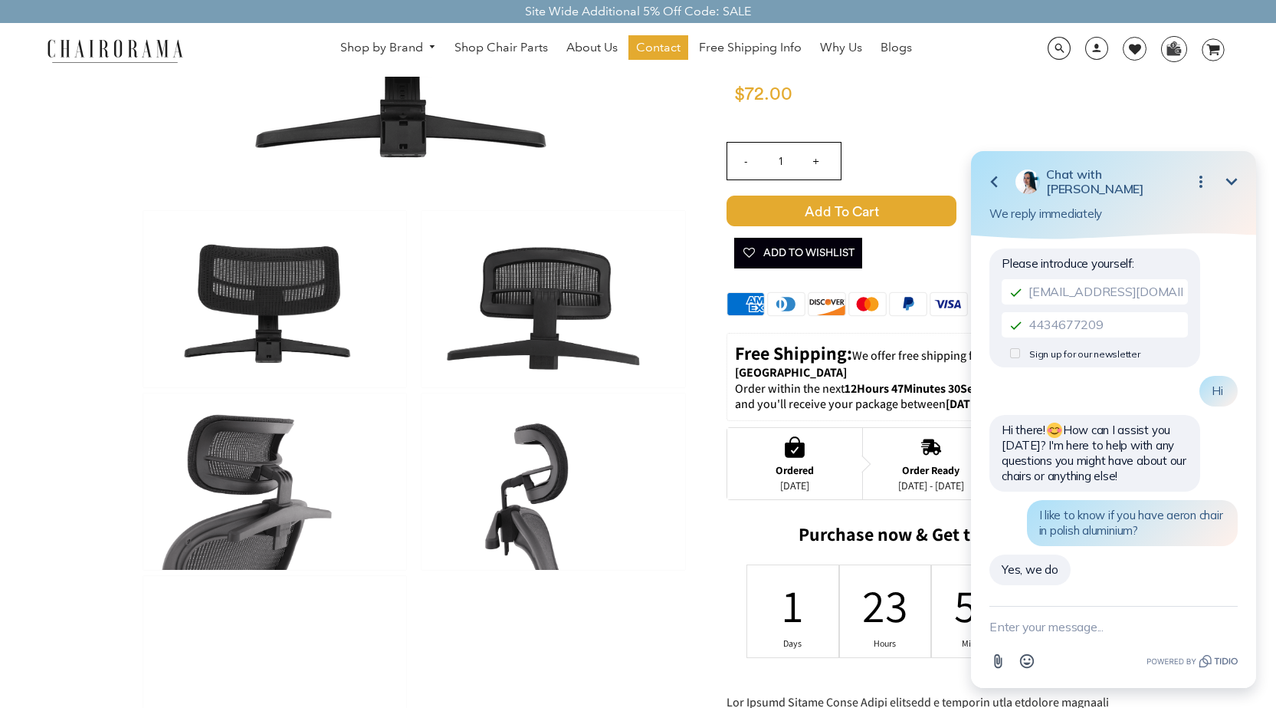
click at [1032, 624] on textarea "New message" at bounding box center [1114, 626] width 248 height 40
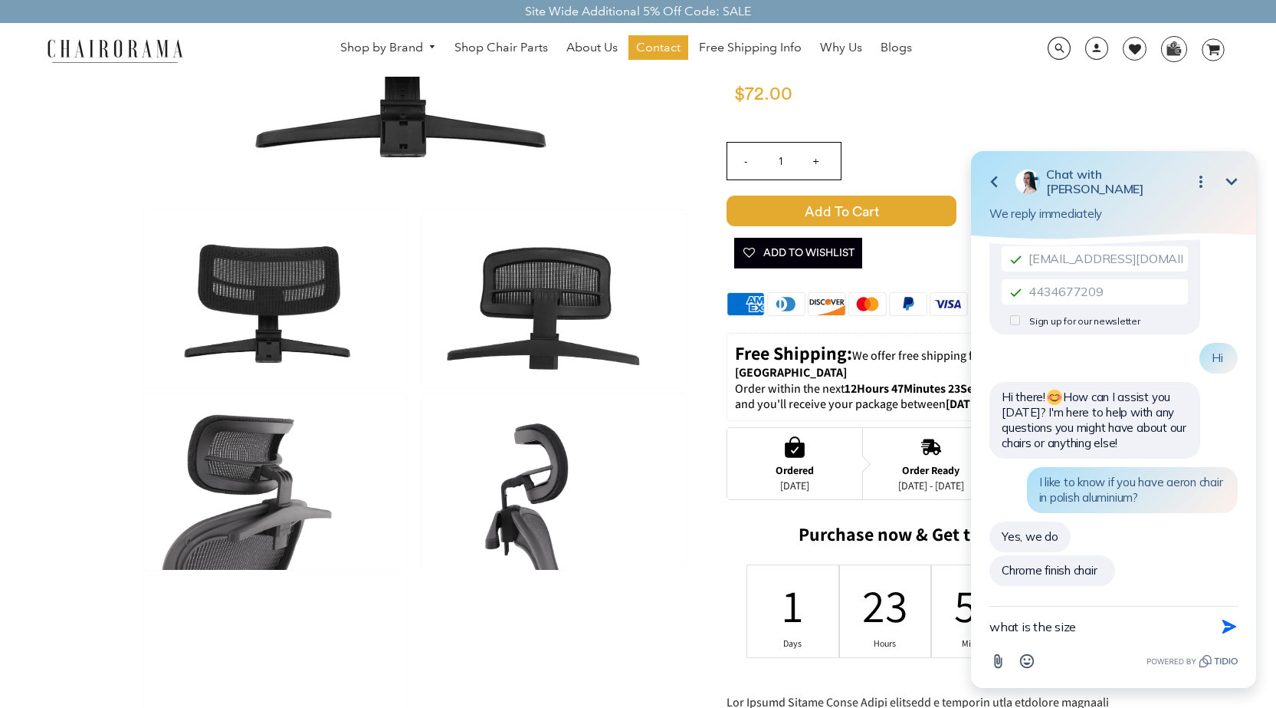
scroll to position [34, 0]
type textarea "what is the size ?"
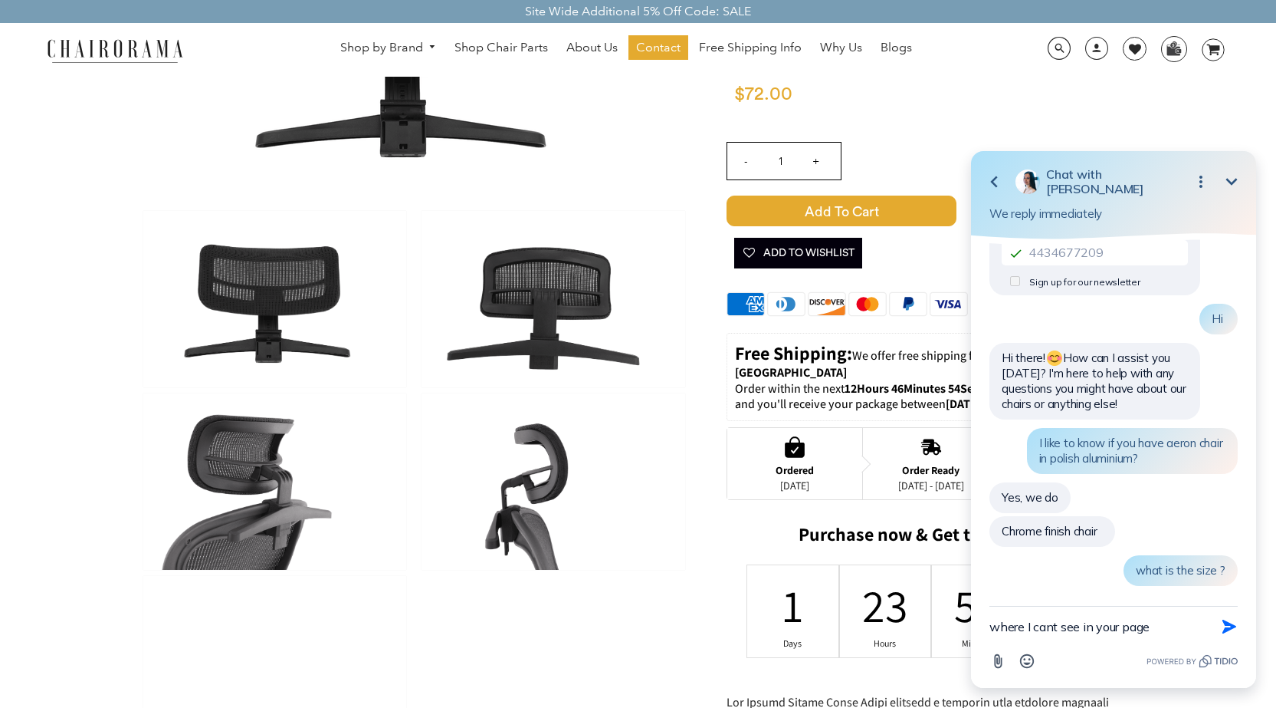
click at [1053, 629] on textarea "where I cant see in your page" at bounding box center [1095, 626] width 210 height 40
click at [1024, 619] on textarea "where I can't see in your page" at bounding box center [1095, 626] width 210 height 40
type textarea "where? I can't see in your page"
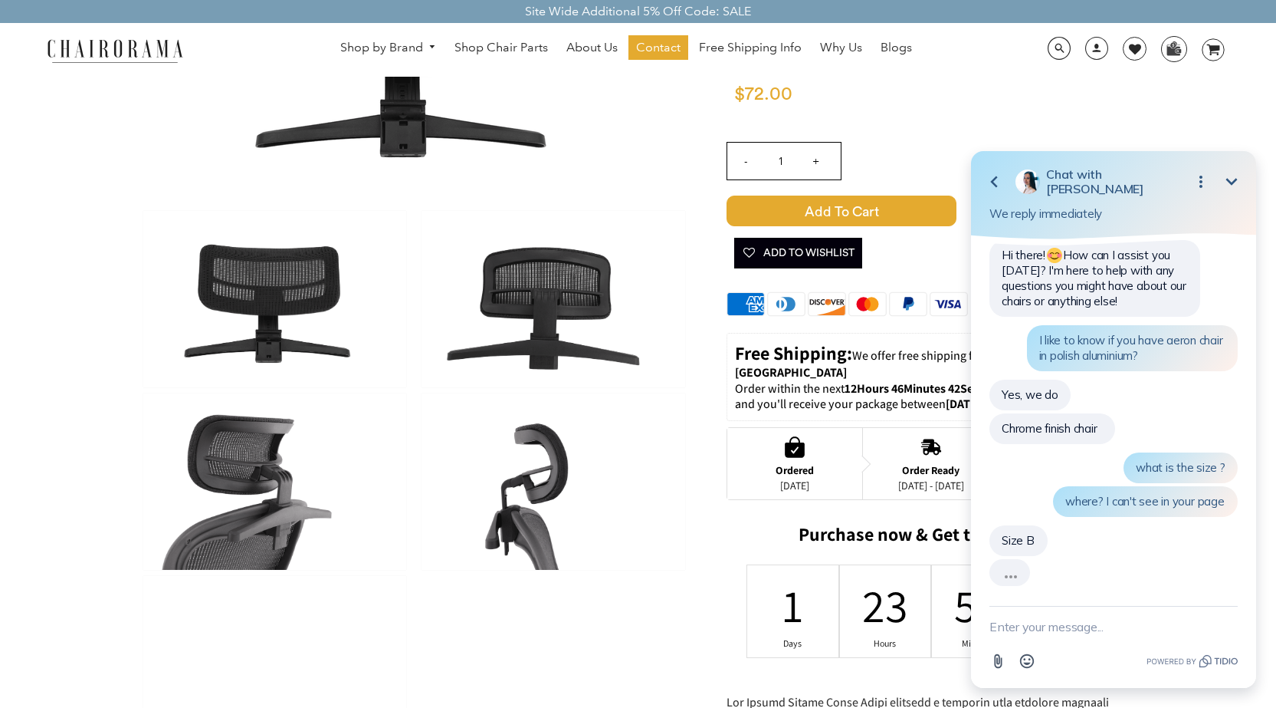
scroll to position [146, 0]
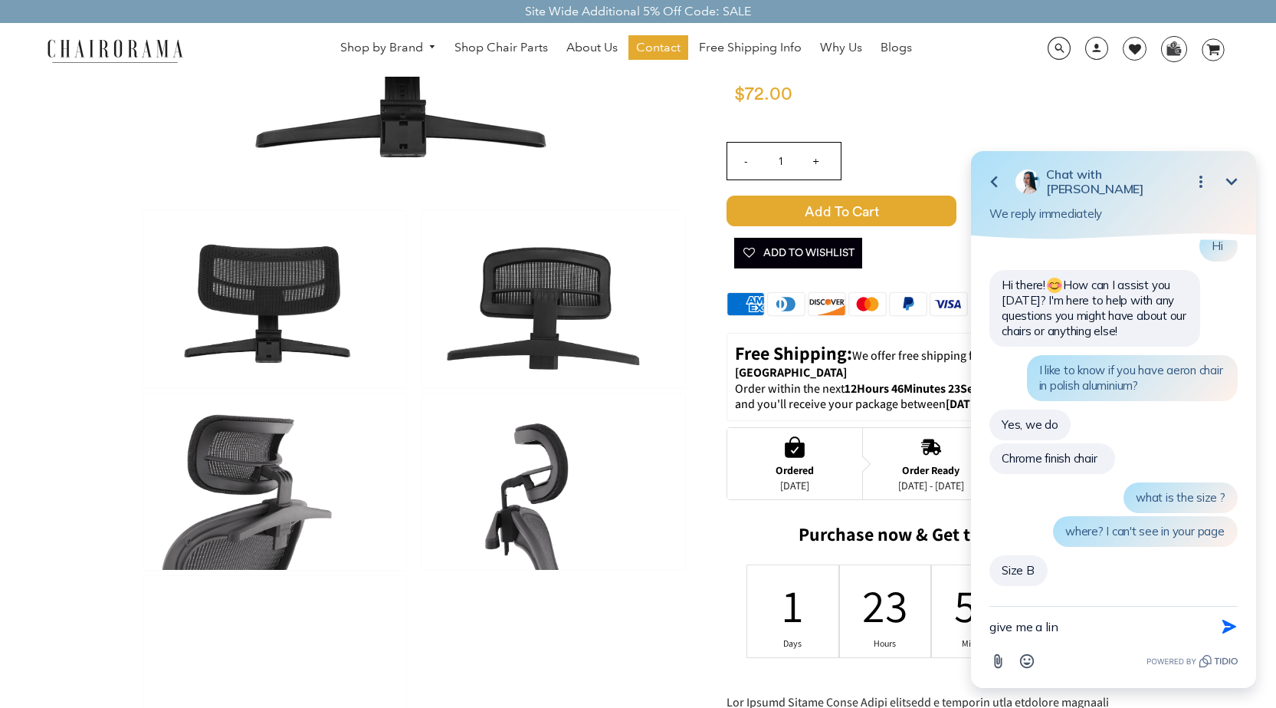
type textarea "give me a link"
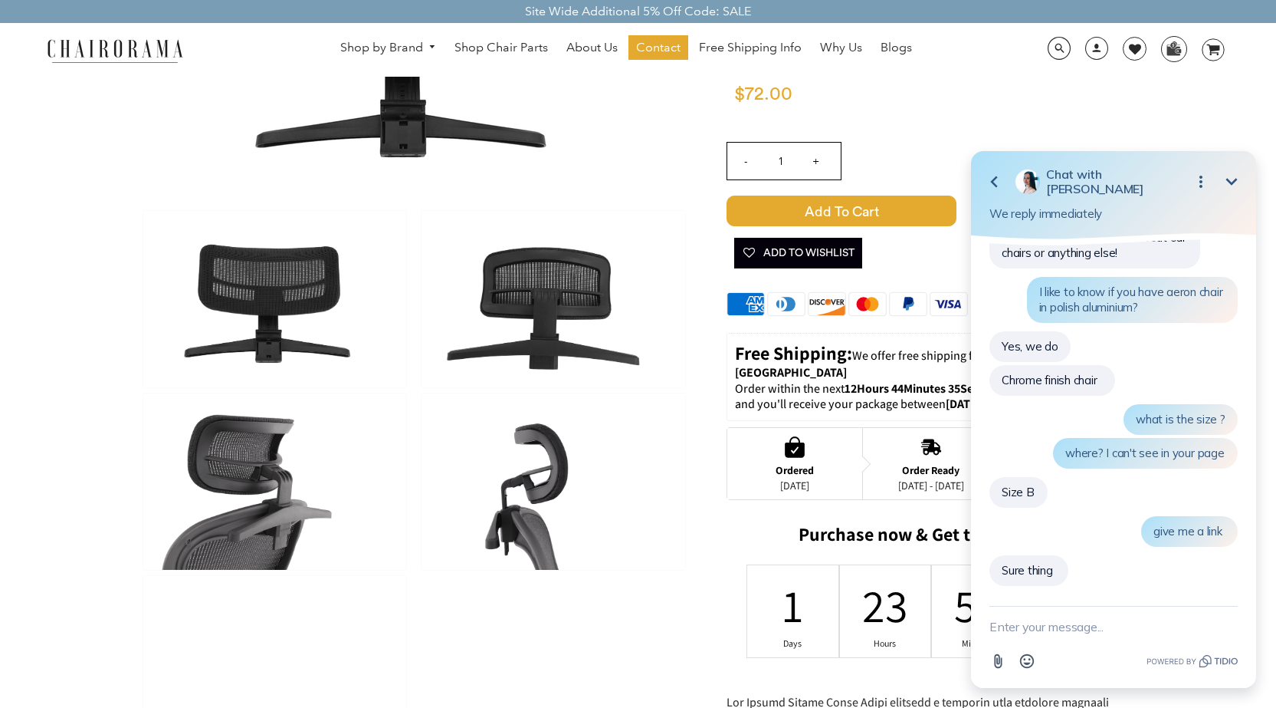
scroll to position [258, 0]
